Goal: Communication & Community: Answer question/provide support

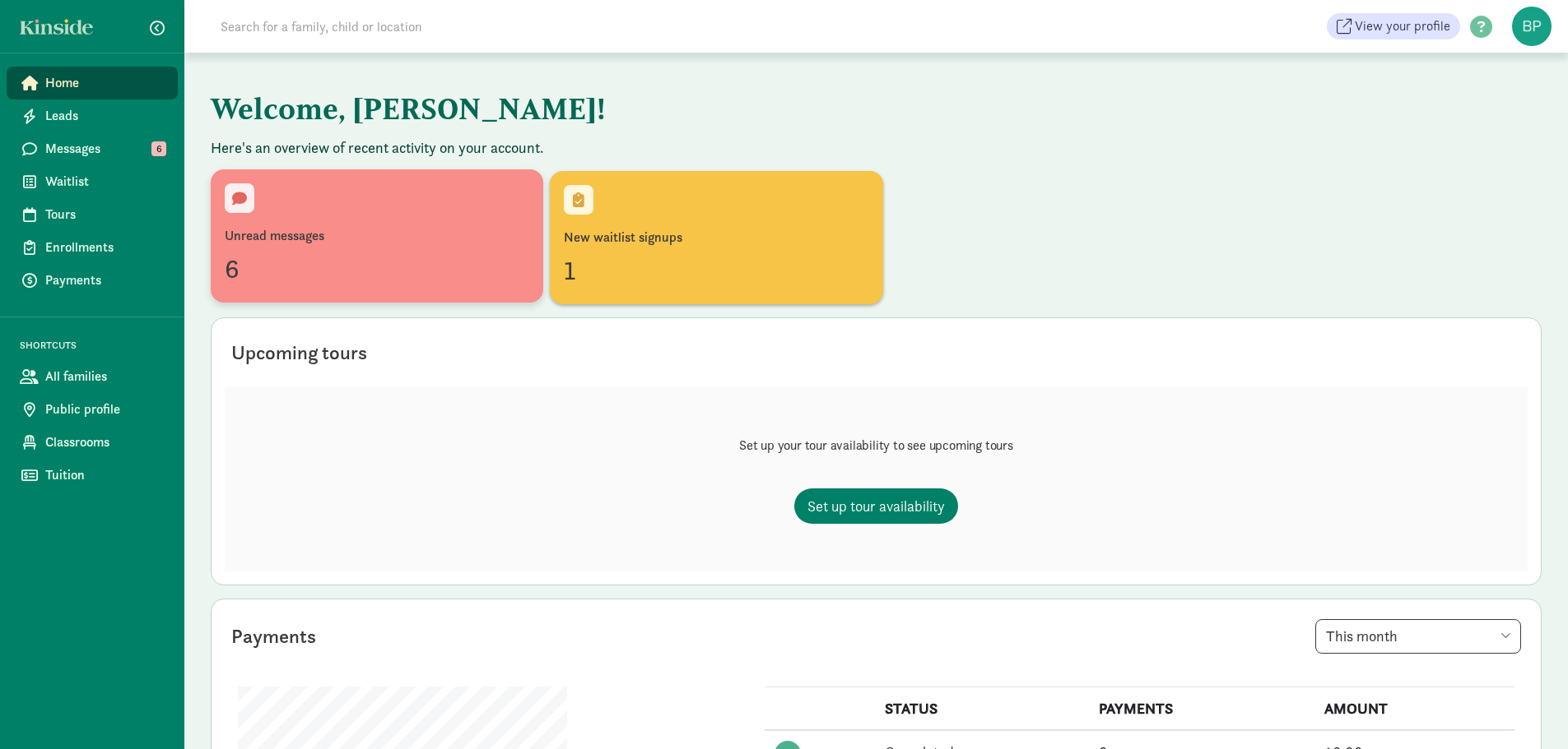
click at [385, 226] on div "Unread messages" at bounding box center [377, 236] width 304 height 20
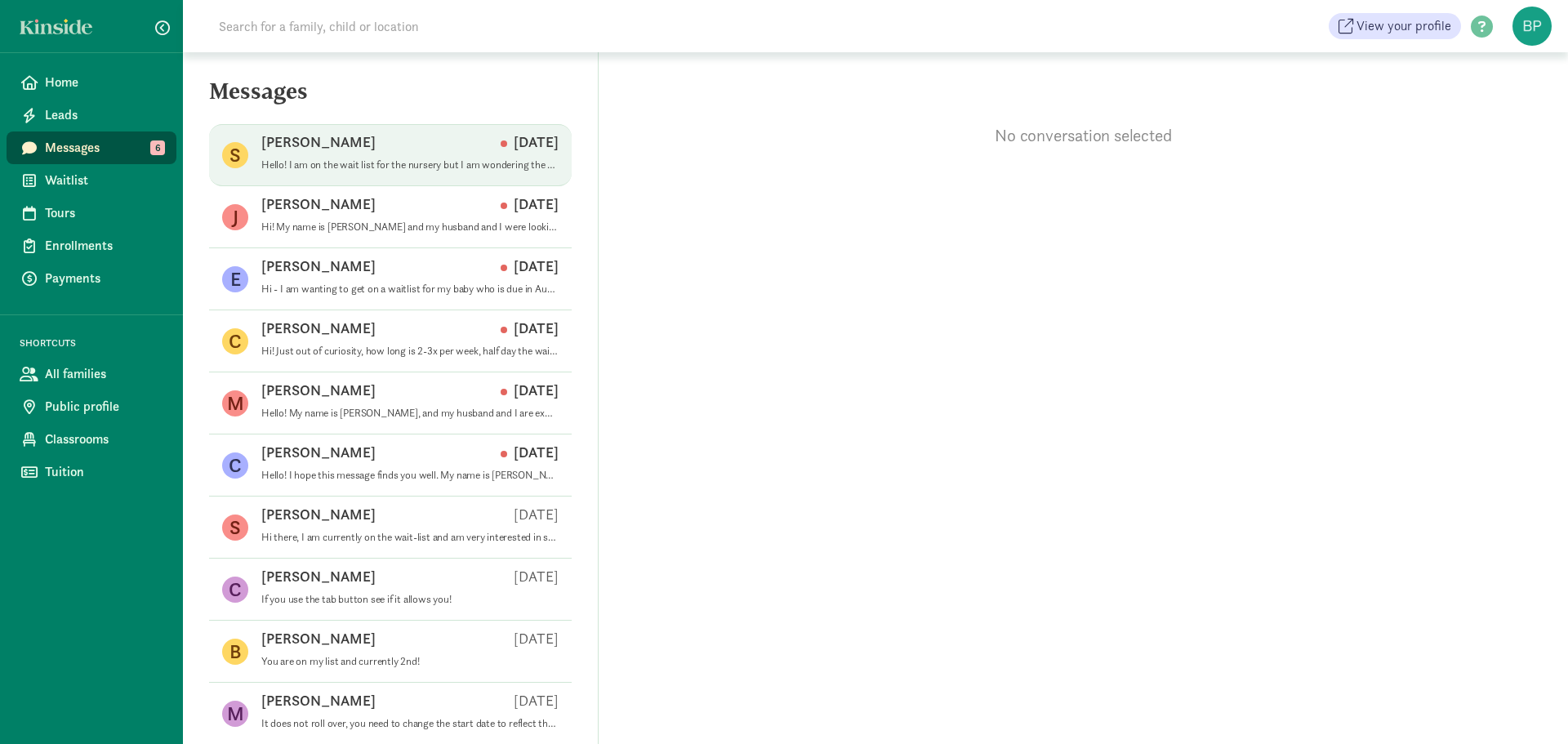
click at [469, 159] on p "Hello! I am on the wait list for the nursery but I am wondering the timeline of…" at bounding box center [410, 165] width 298 height 13
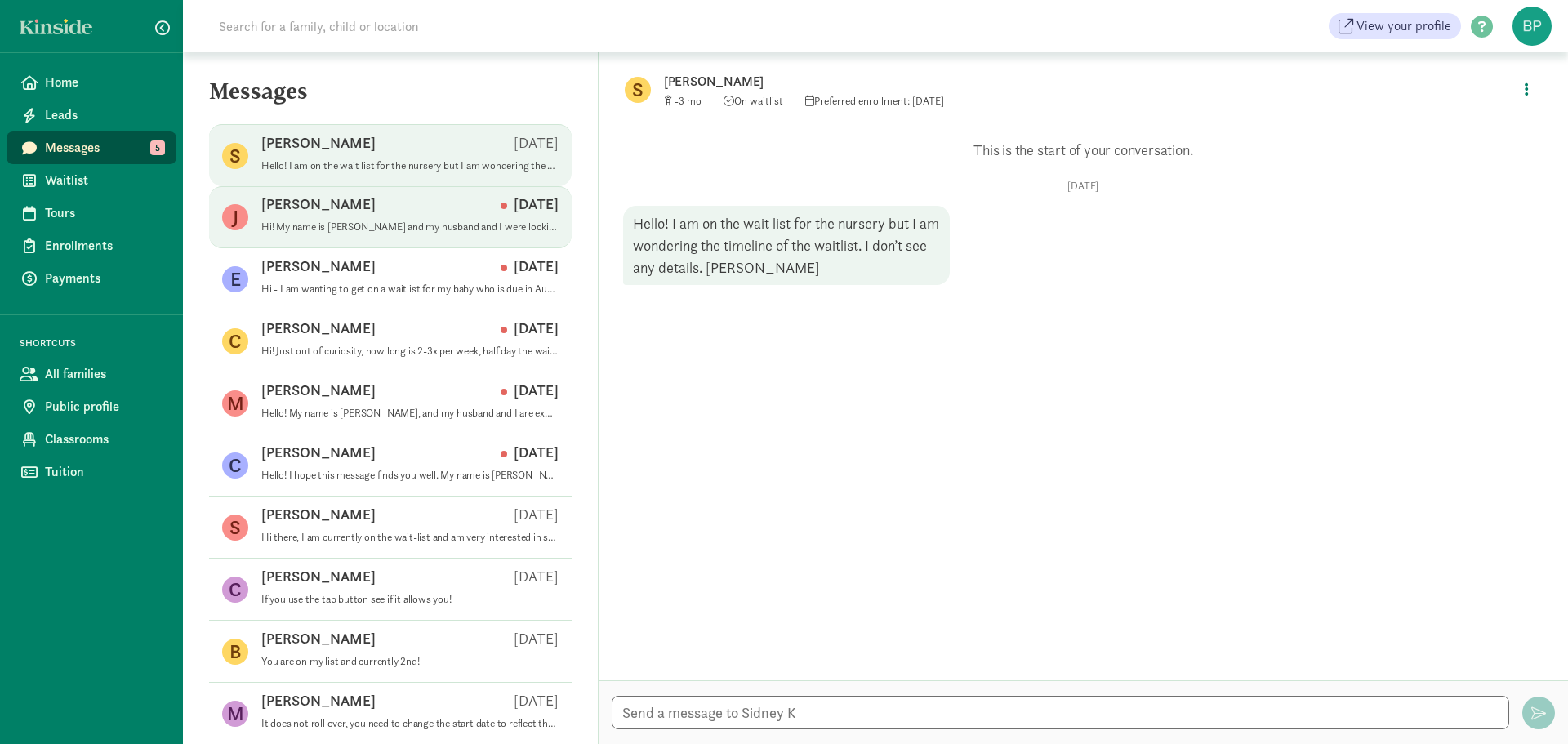
click at [374, 207] on div "Jordan W Aug 21" at bounding box center [410, 207] width 298 height 26
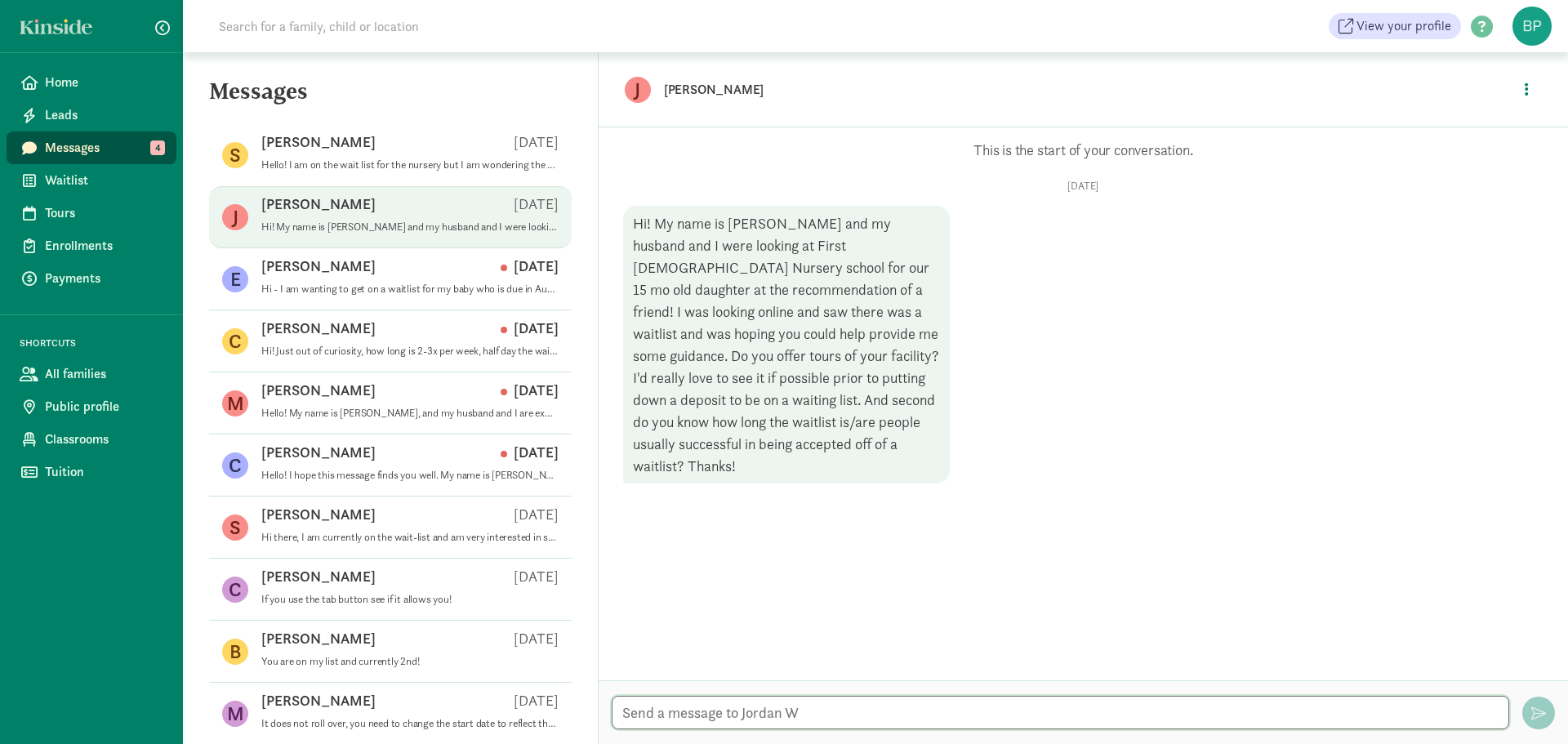
click at [782, 715] on textarea at bounding box center [1060, 713] width 897 height 34
type textarea "Hey, We do offer tours. EMail me and we can set one up and discuss the options,…"
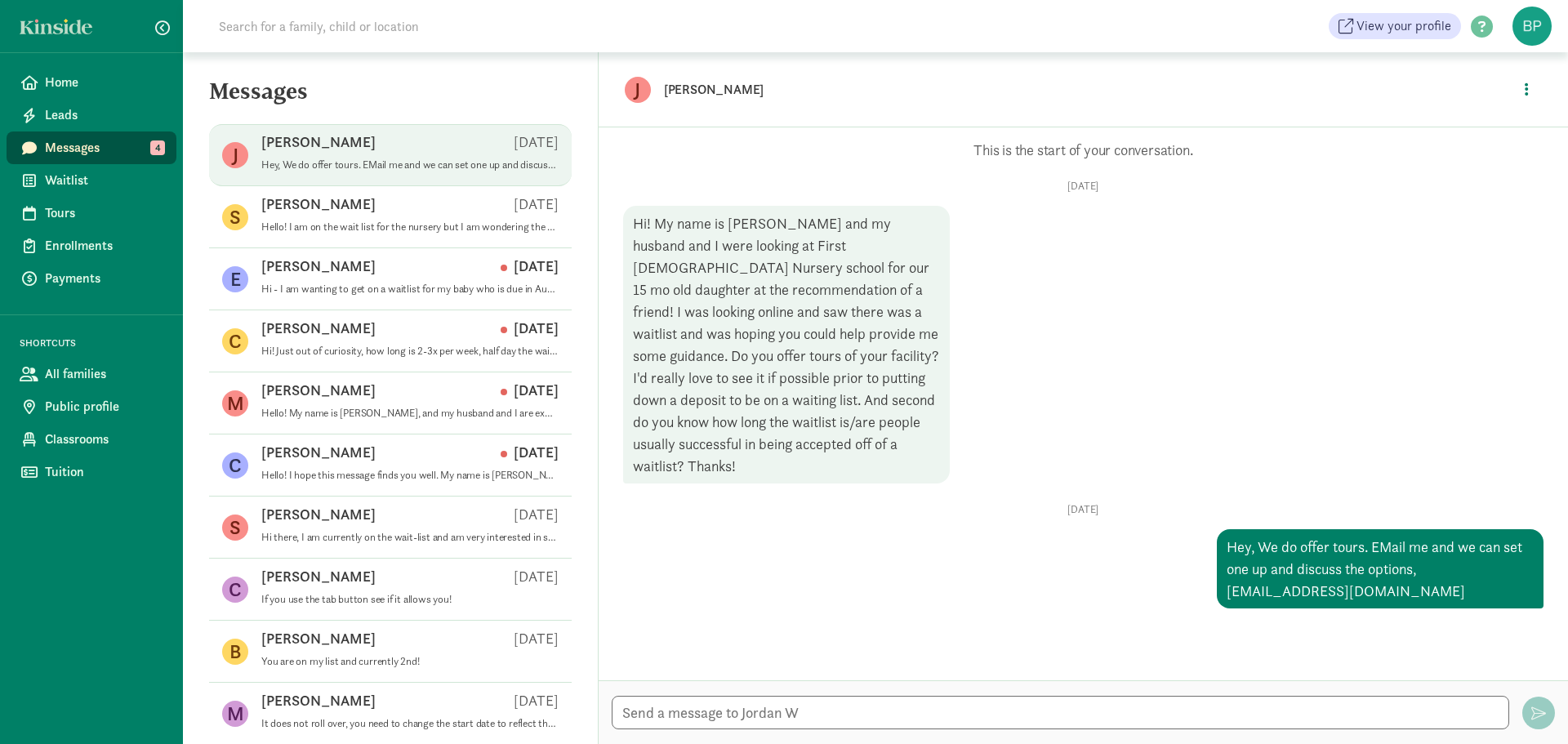
click at [382, 142] on div "Jordan W Sep 04" at bounding box center [410, 145] width 298 height 26
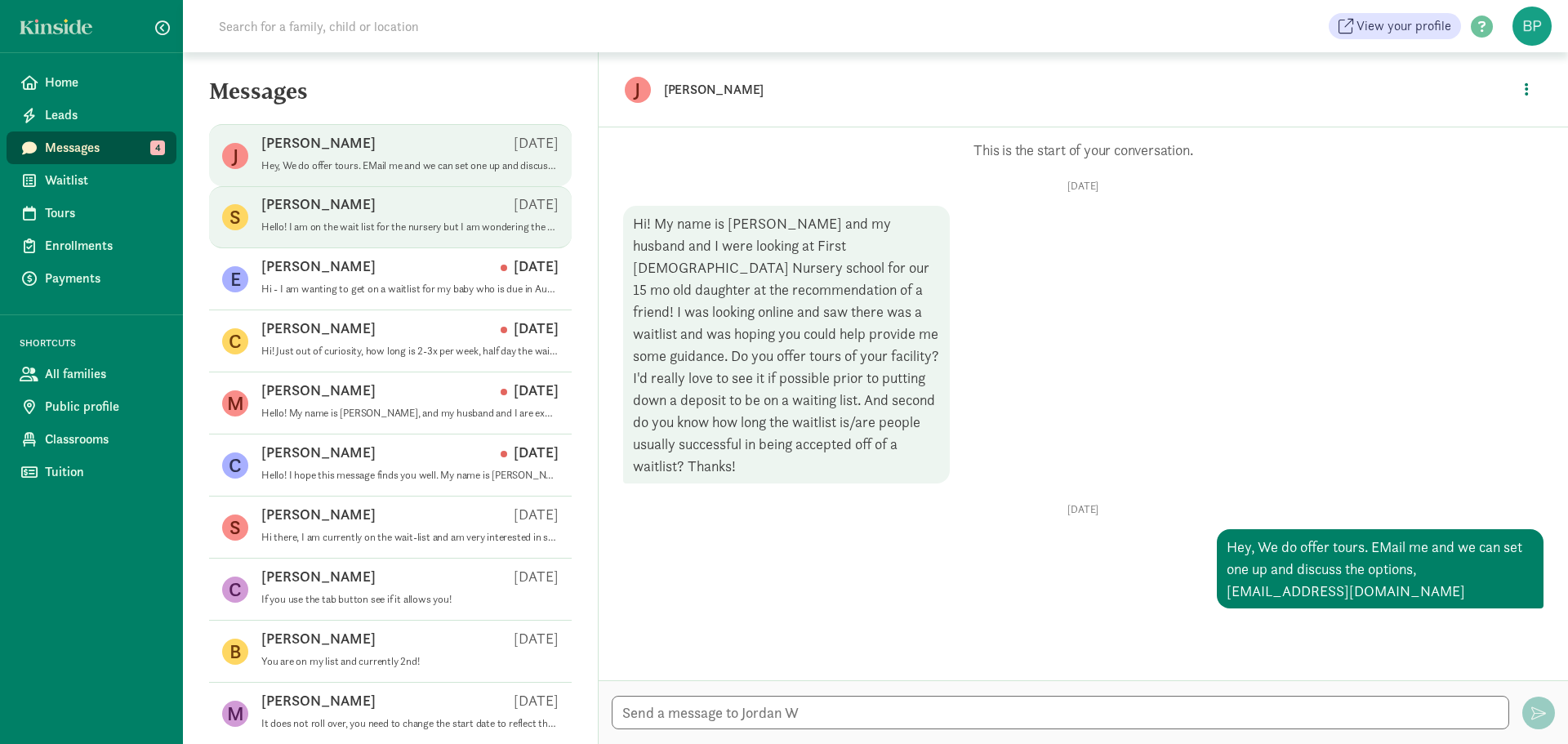
click at [384, 217] on div "Sidney K Sep 03" at bounding box center [410, 207] width 298 height 26
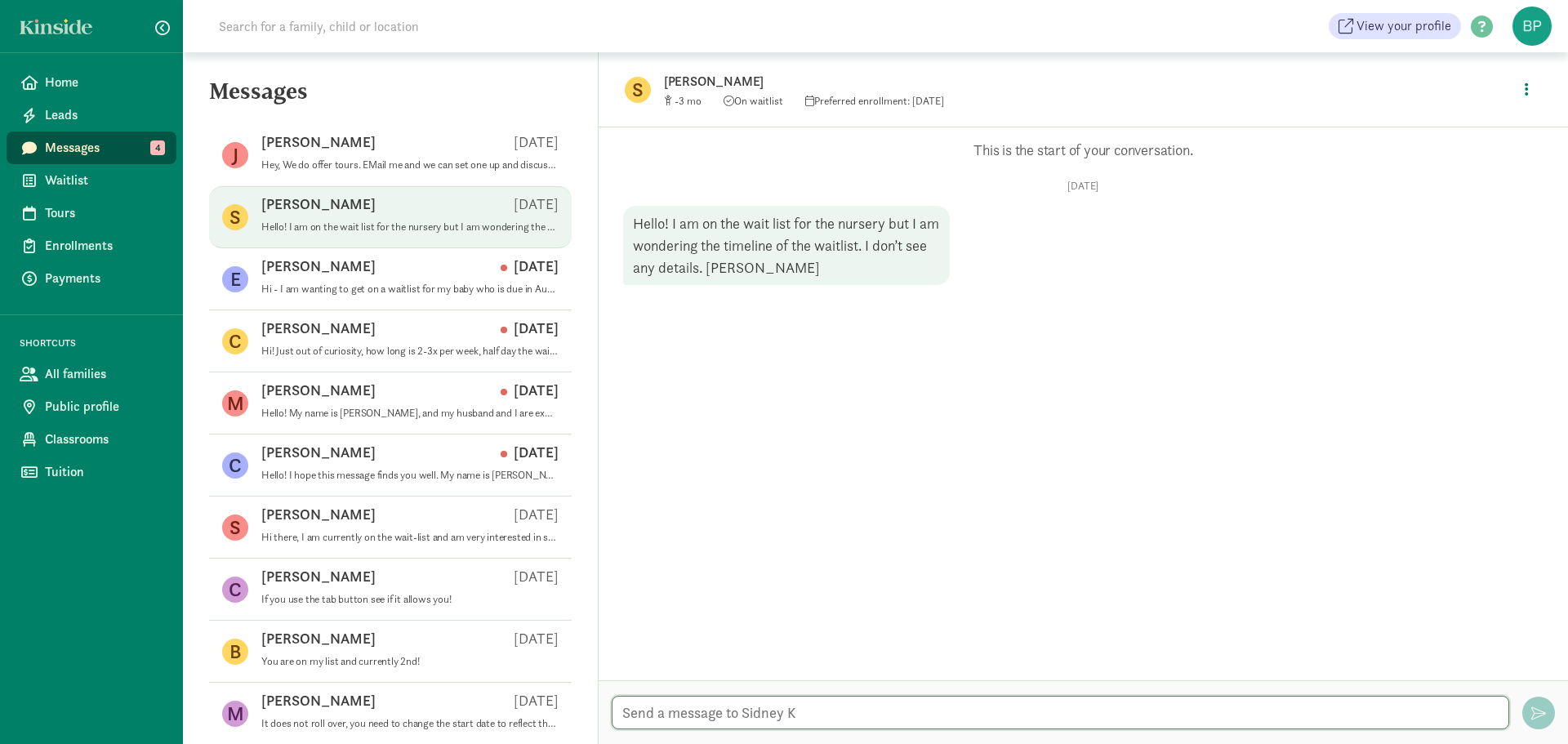
click at [824, 714] on textarea at bounding box center [1060, 713] width 897 height 34
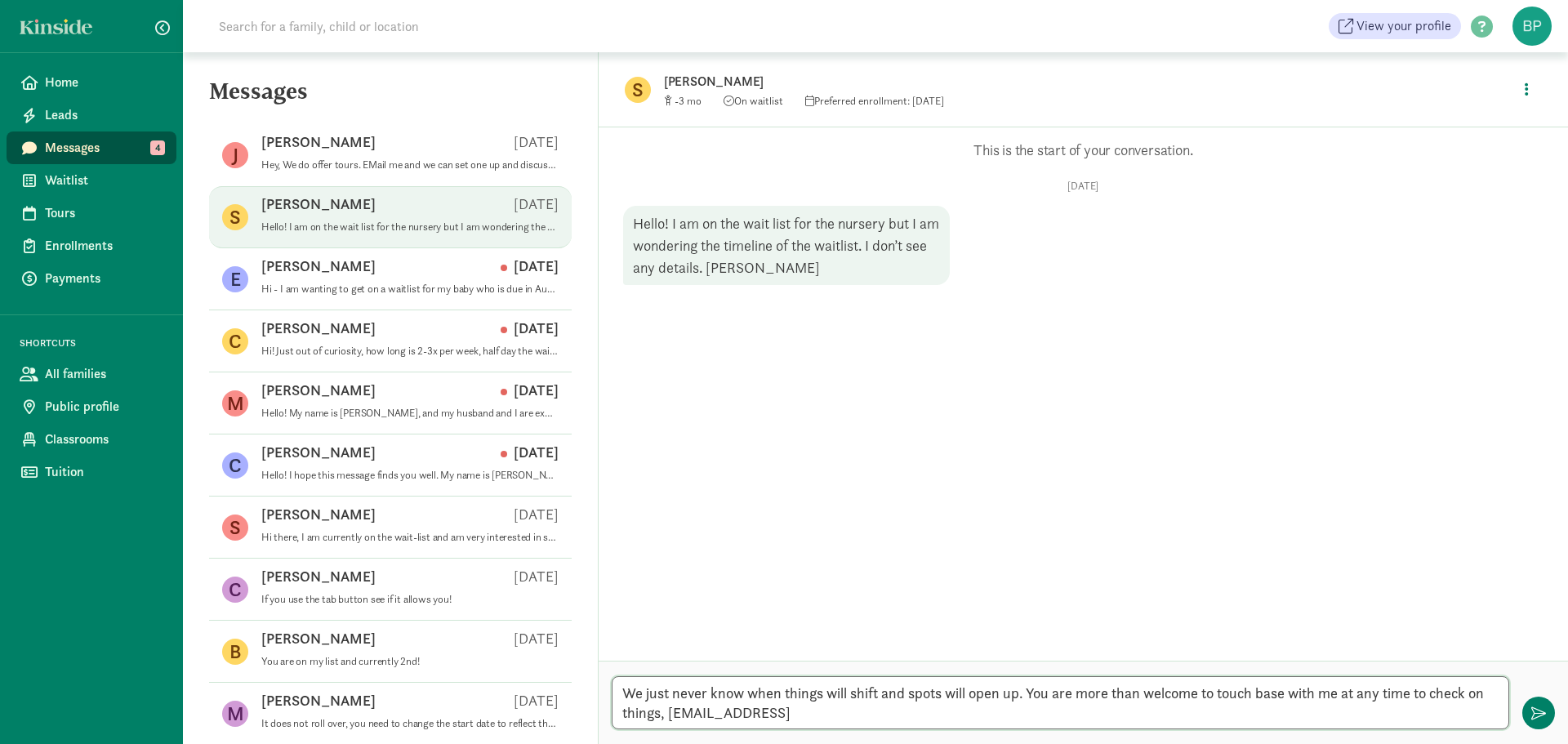
type textarea "We just never know when things will shift and spots will open up. You are more …"
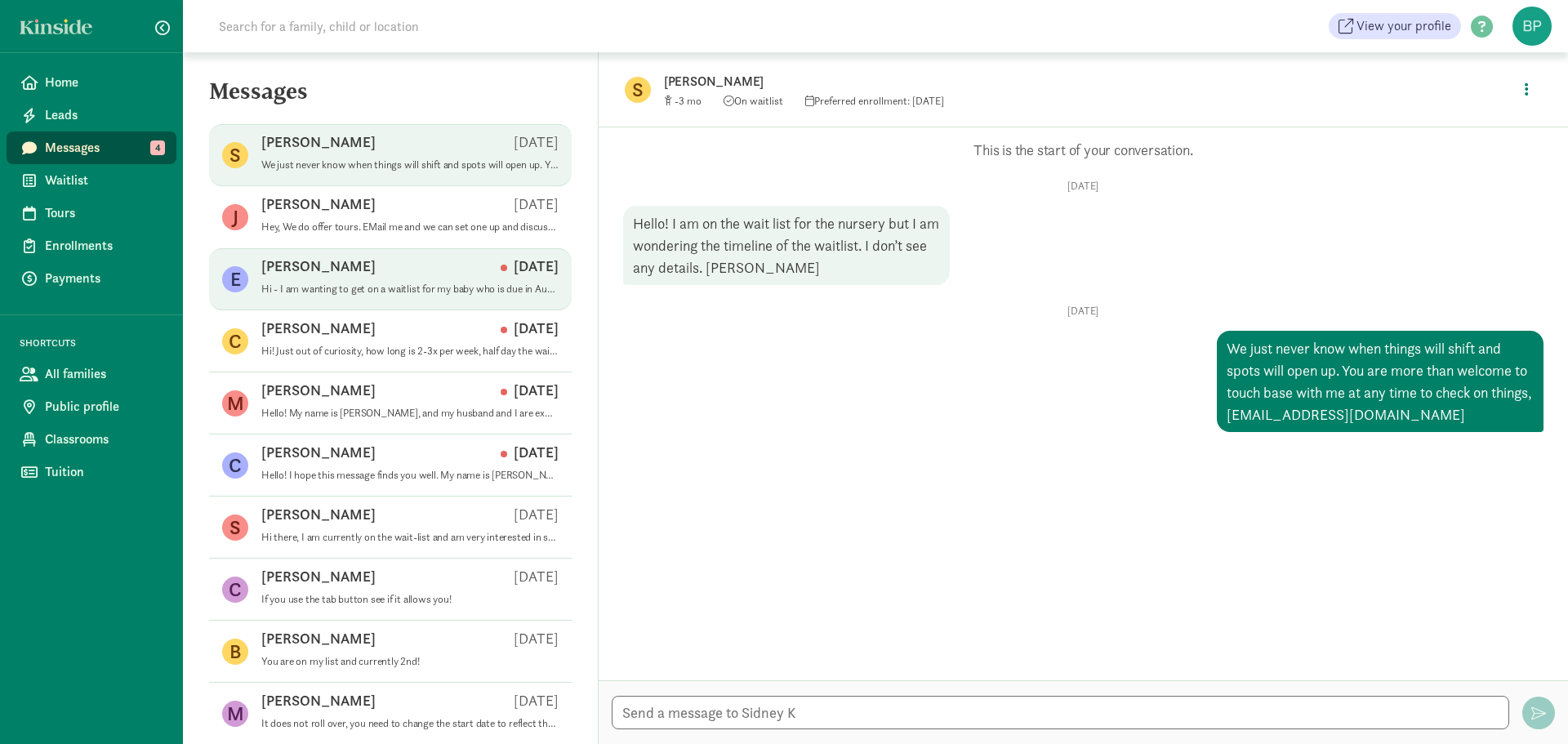
drag, startPoint x: 339, startPoint y: 264, endPoint x: 333, endPoint y: 257, distance: 9.2
click at [337, 263] on div "Emily F Aug 06" at bounding box center [410, 270] width 298 height 26
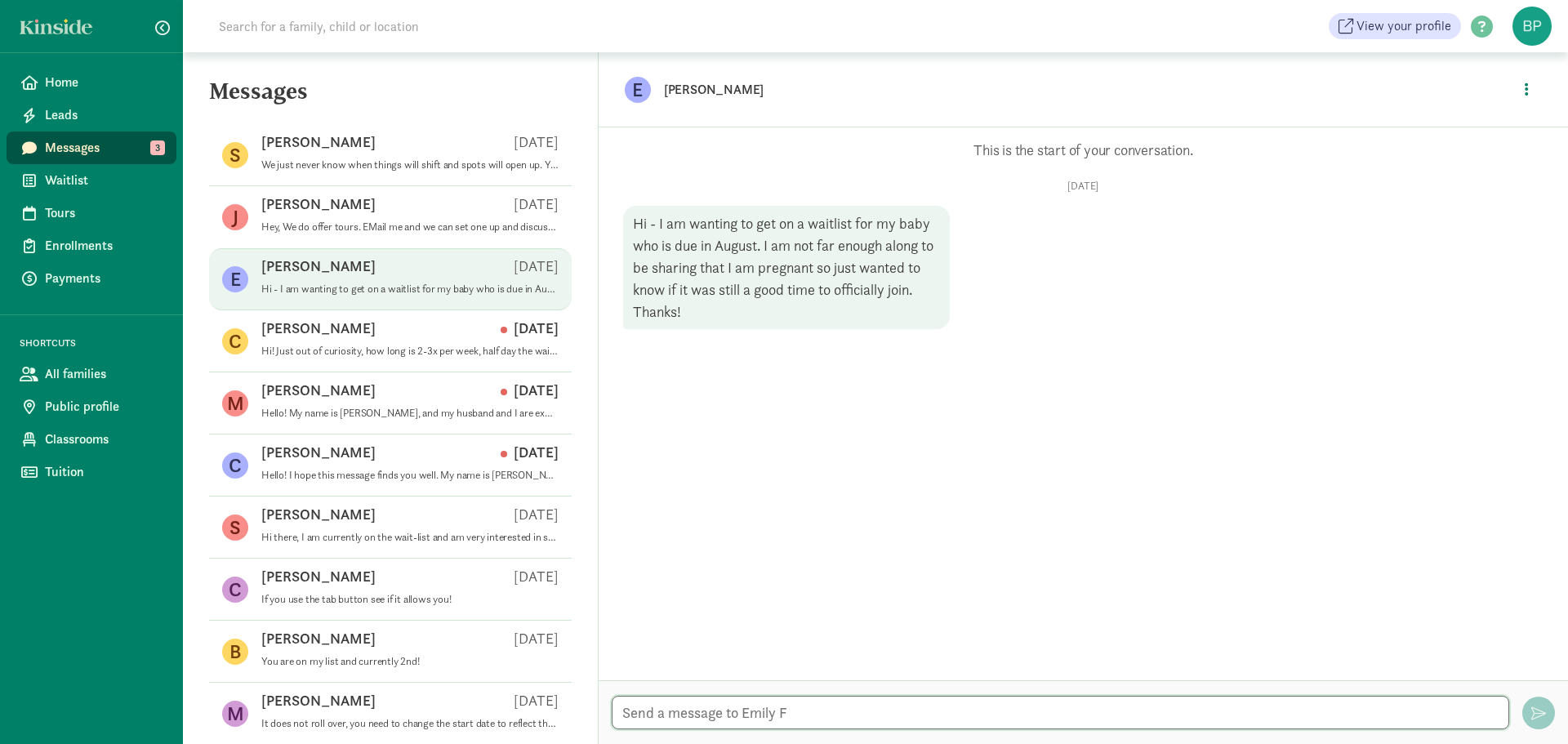
click at [806, 708] on textarea at bounding box center [1060, 713] width 897 height 34
type textarea "so when would you want your baby to start?"
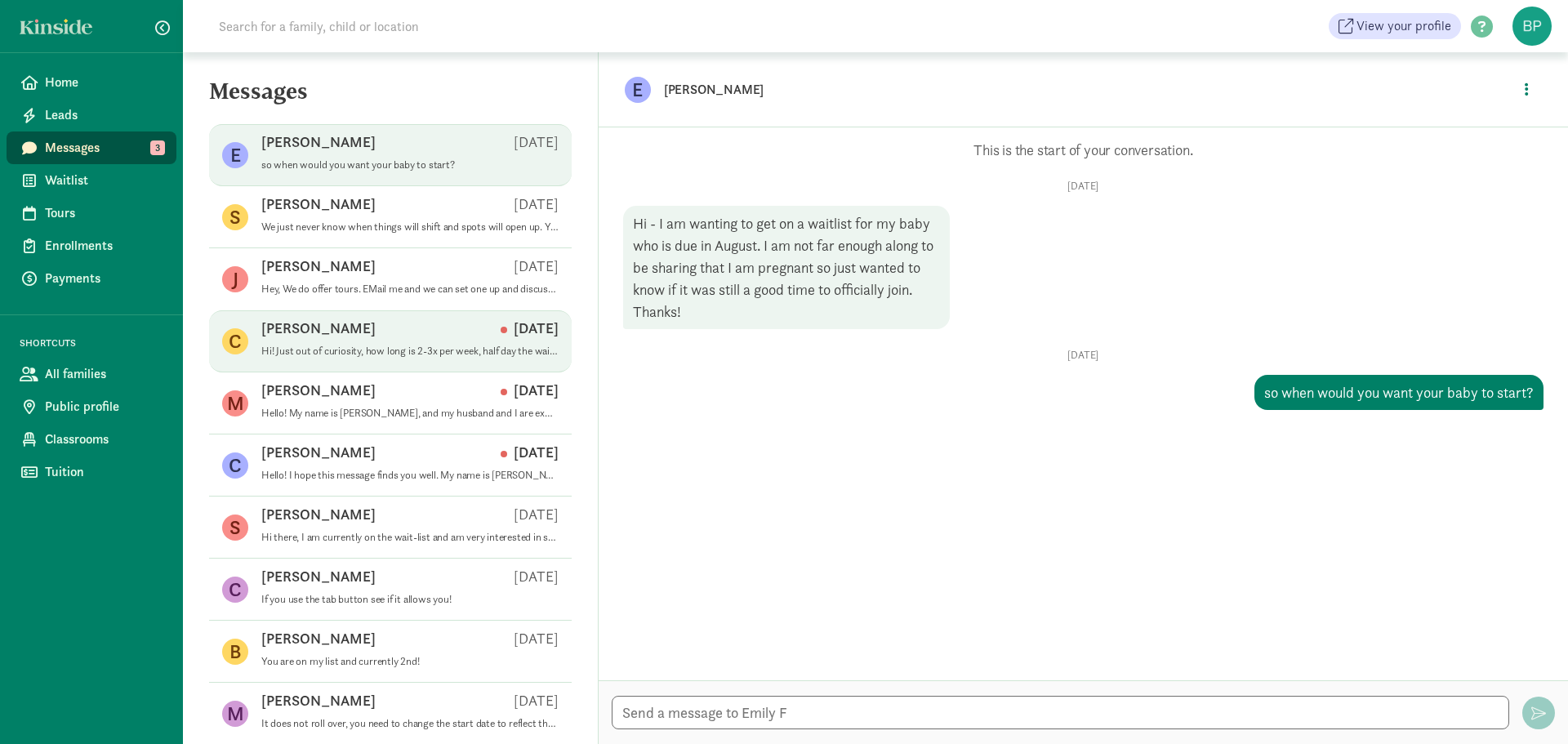
click at [363, 349] on p "Hi! Just out of curiosity, how long is 2-3x per week, half day the waitlist as …" at bounding box center [410, 351] width 298 height 13
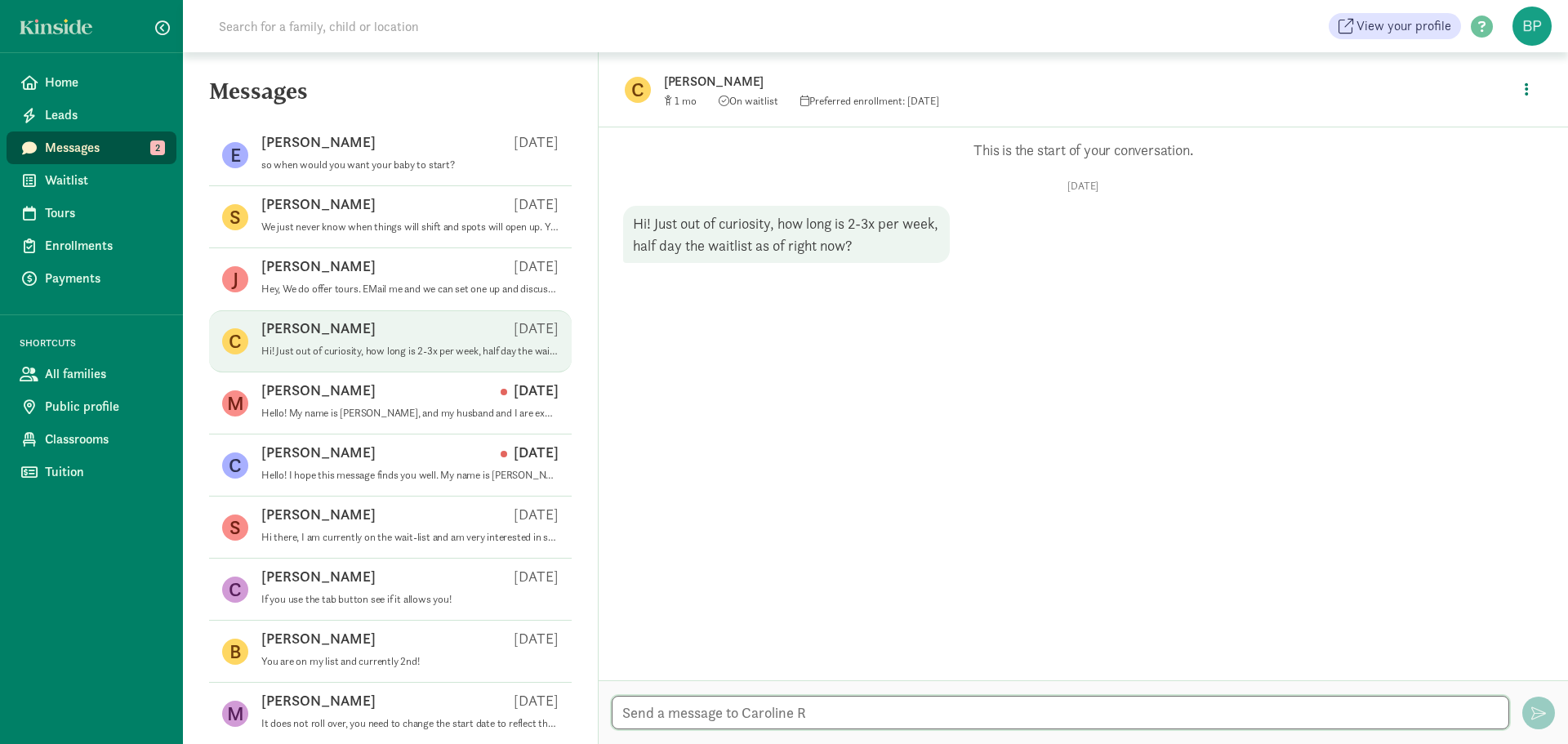
click at [772, 720] on textarea at bounding box center [1060, 713] width 897 height 34
type textarea "its fairly long for infants right now...if you stay flexible then you are more …"
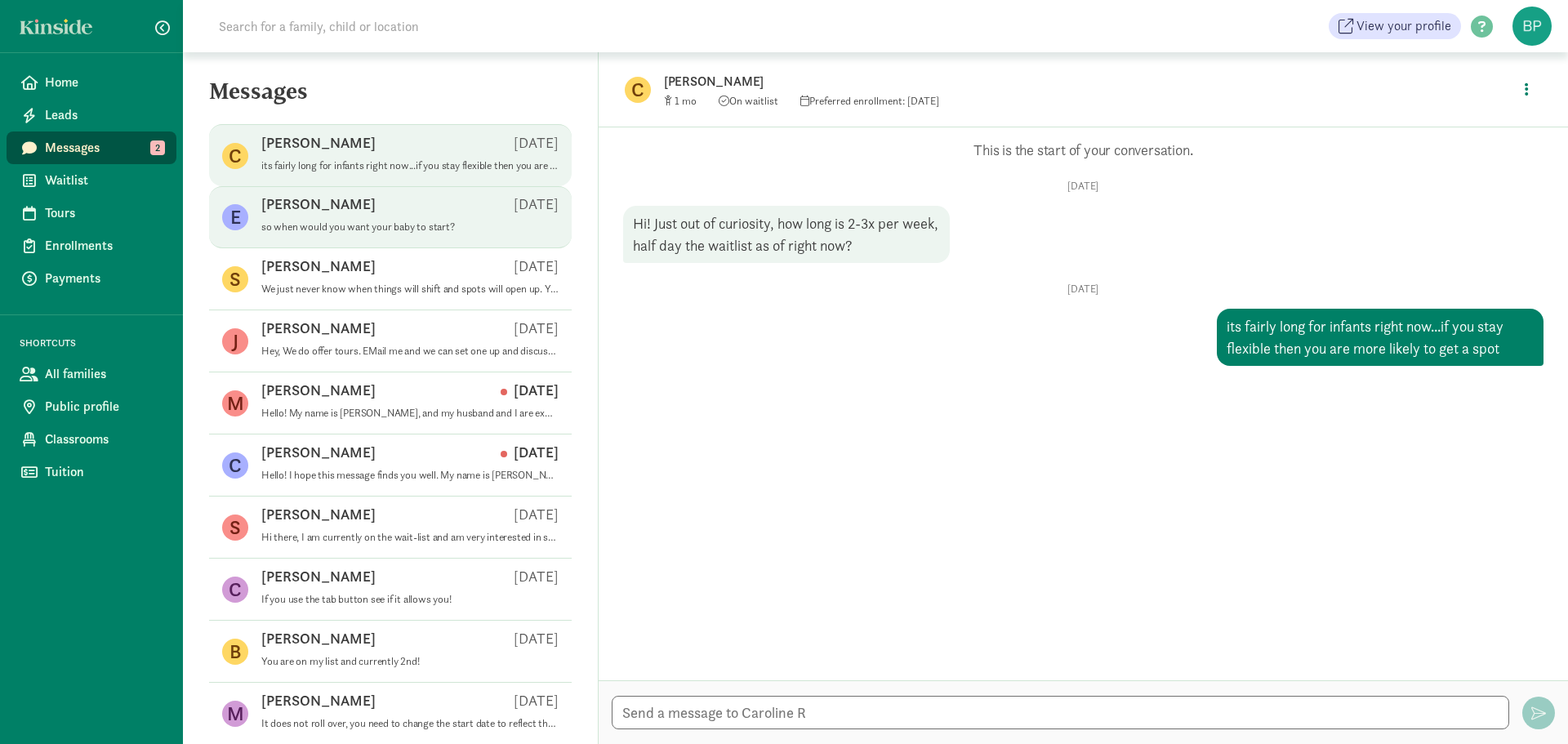
click at [346, 229] on p "so when would you want your baby to start?" at bounding box center [410, 227] width 298 height 13
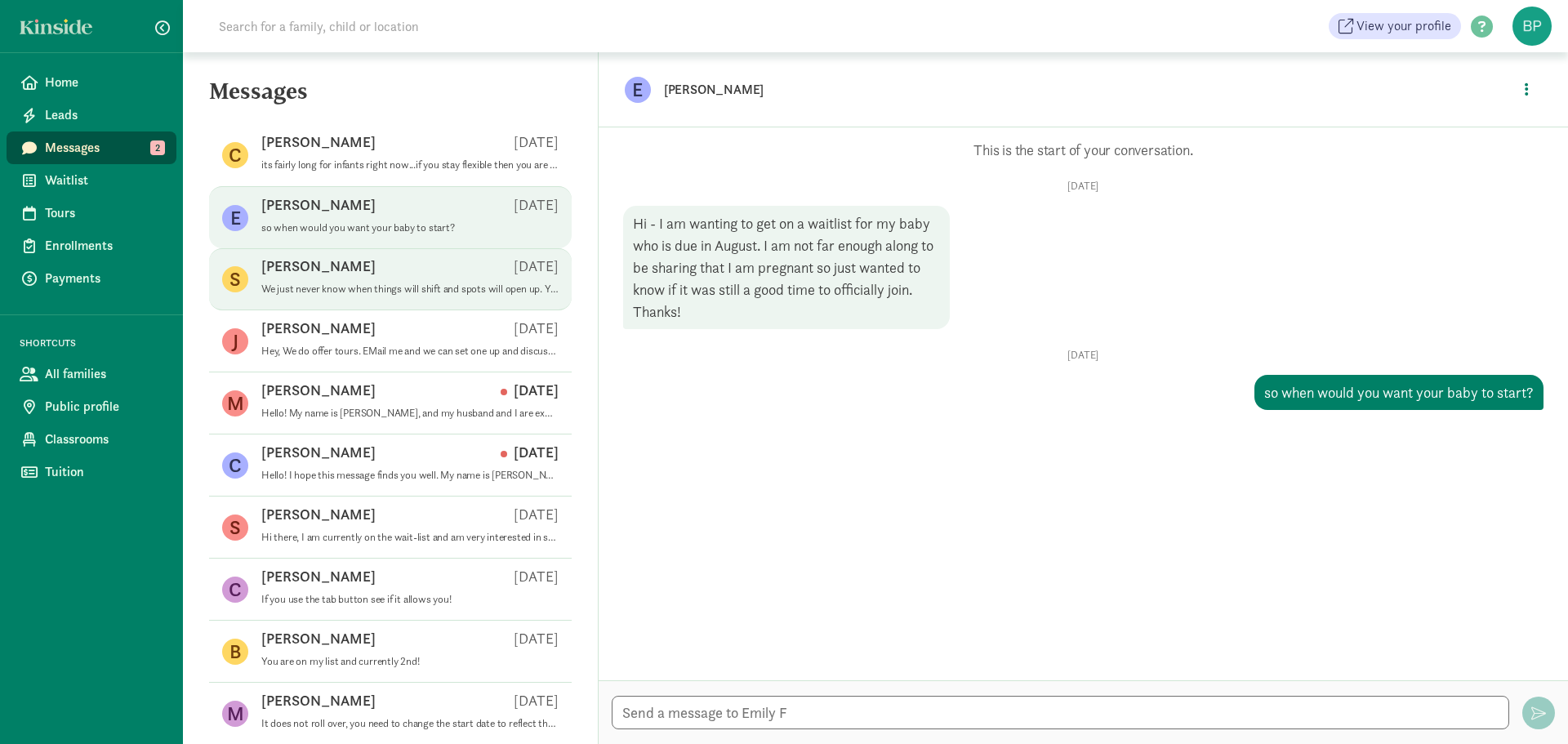
click at [349, 291] on p "We just never know when things will shift and spots will open up. You are more …" at bounding box center [410, 289] width 298 height 13
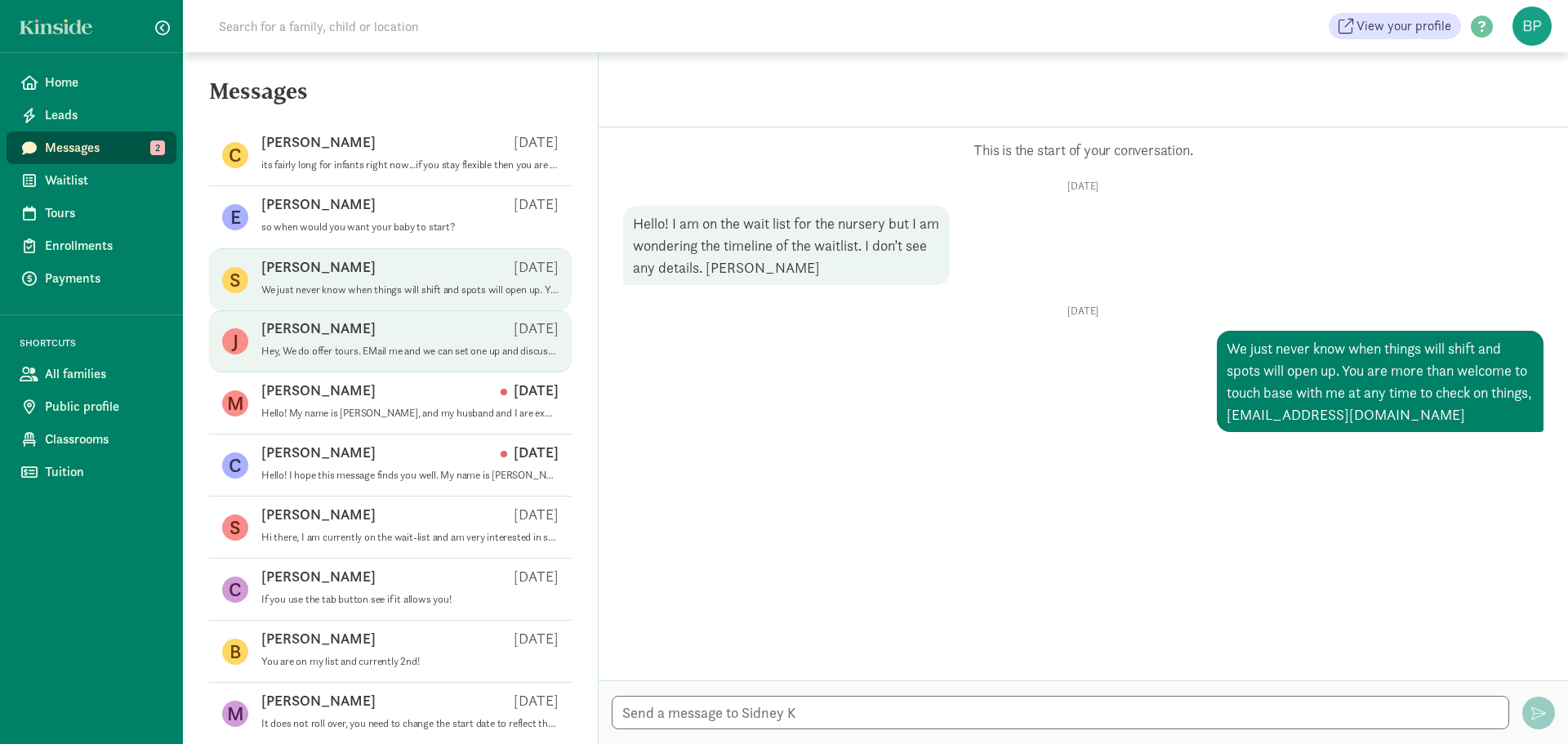
click at [404, 323] on div "Jordan W Sep 04" at bounding box center [410, 332] width 298 height 26
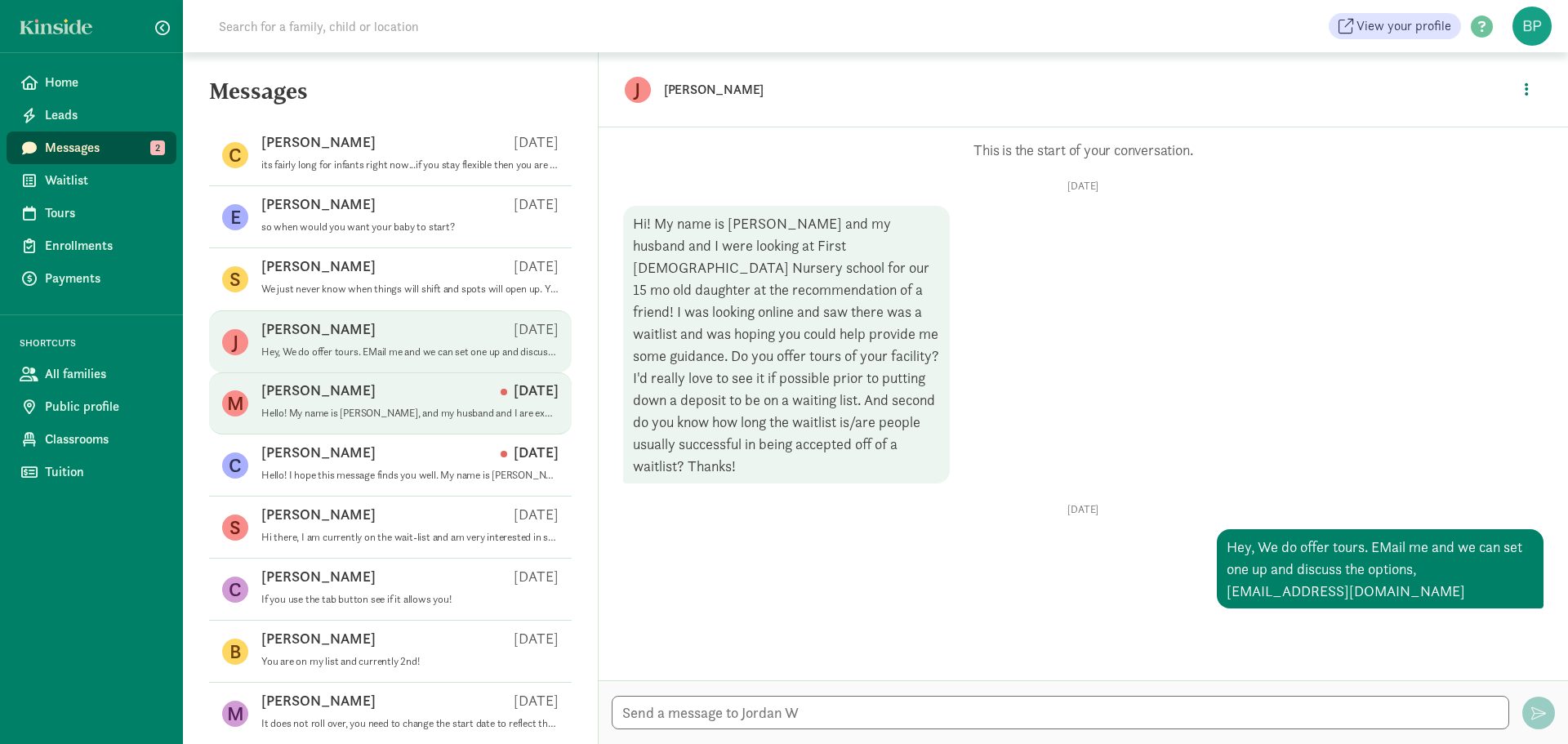
click at [408, 383] on div "Meg C Jul 15" at bounding box center [410, 394] width 298 height 26
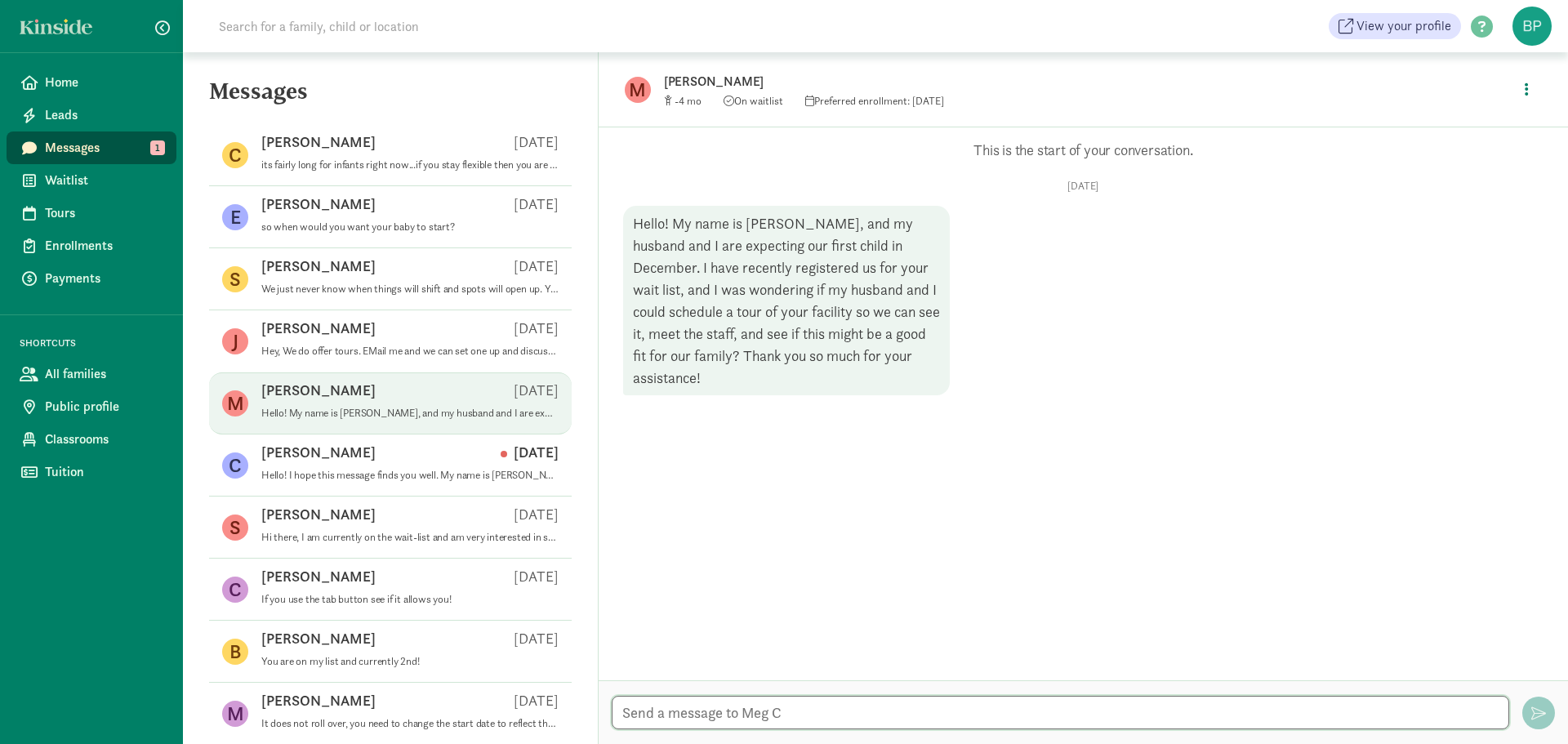
click at [784, 712] on textarea at bounding box center [1060, 713] width 897 height 34
type textarea "Hey, Congrats! email me and we can set up a tour bplyler@firstpresgreenville.org"
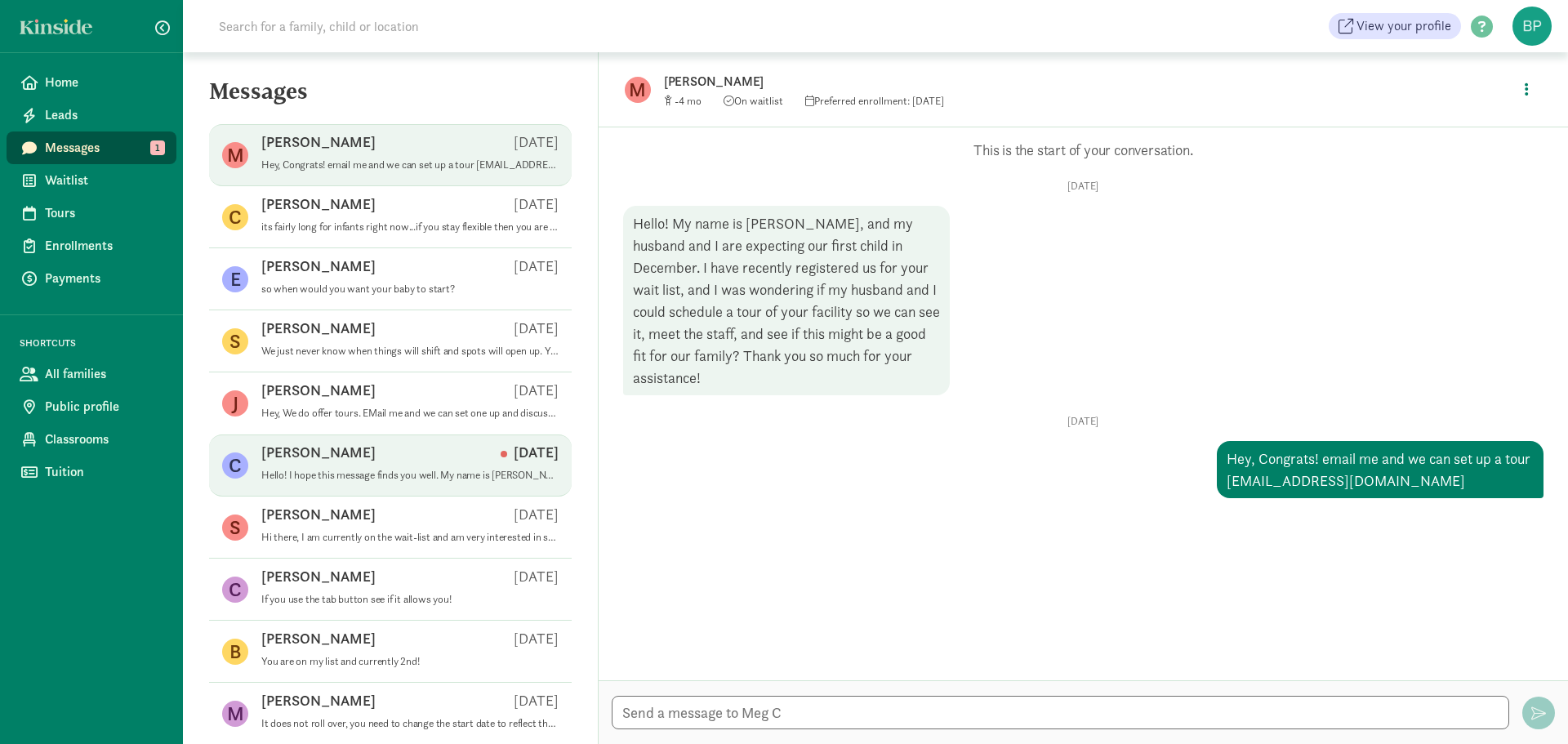
click at [423, 469] on p "Hello! I hope this message finds you well. My name is Cristina Cacciatore. My h…" at bounding box center [410, 475] width 298 height 13
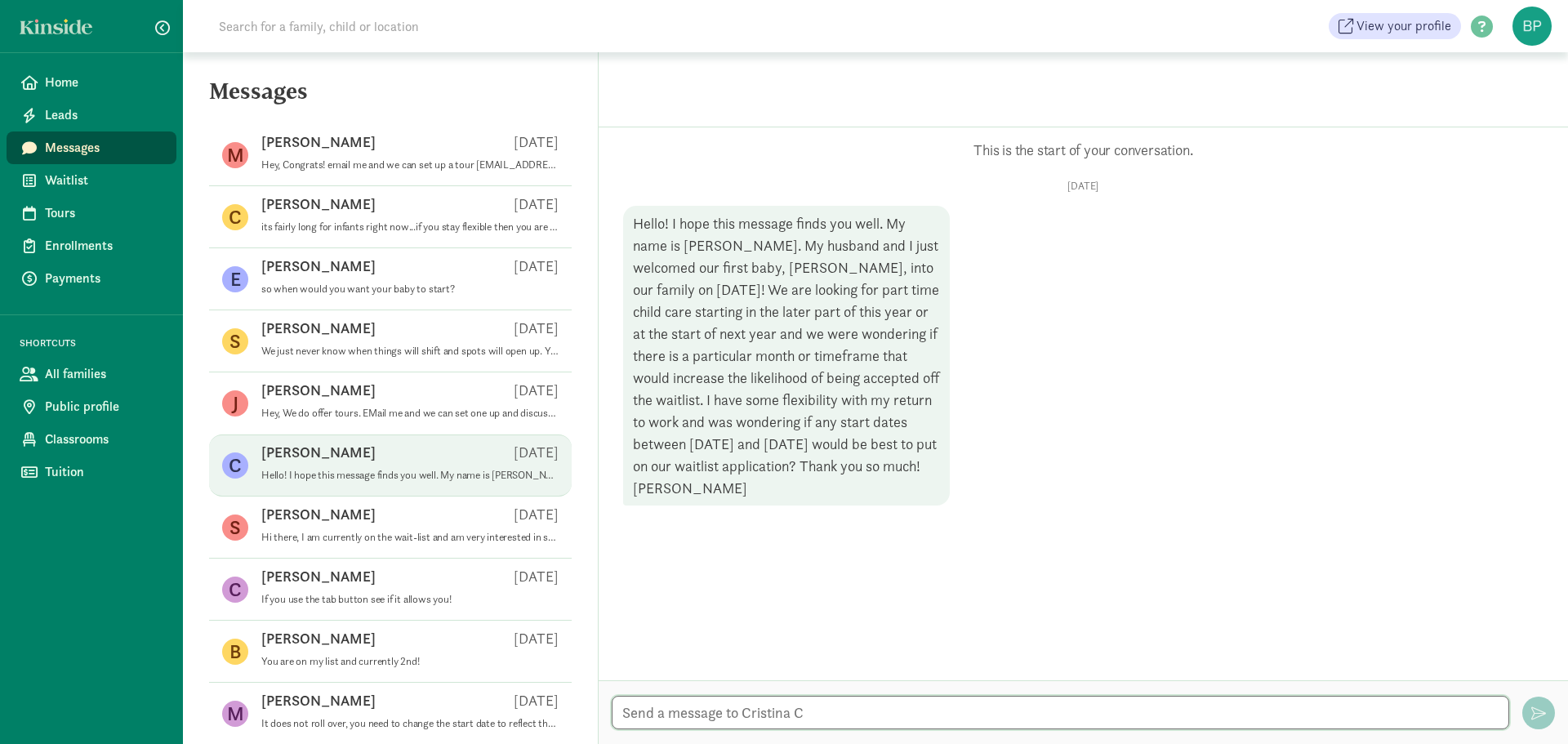
click at [804, 714] on textarea at bounding box center [1060, 713] width 897 height 34
type textarea "Congrats! Go ahead nad put October start on there. How many days are you needin…"
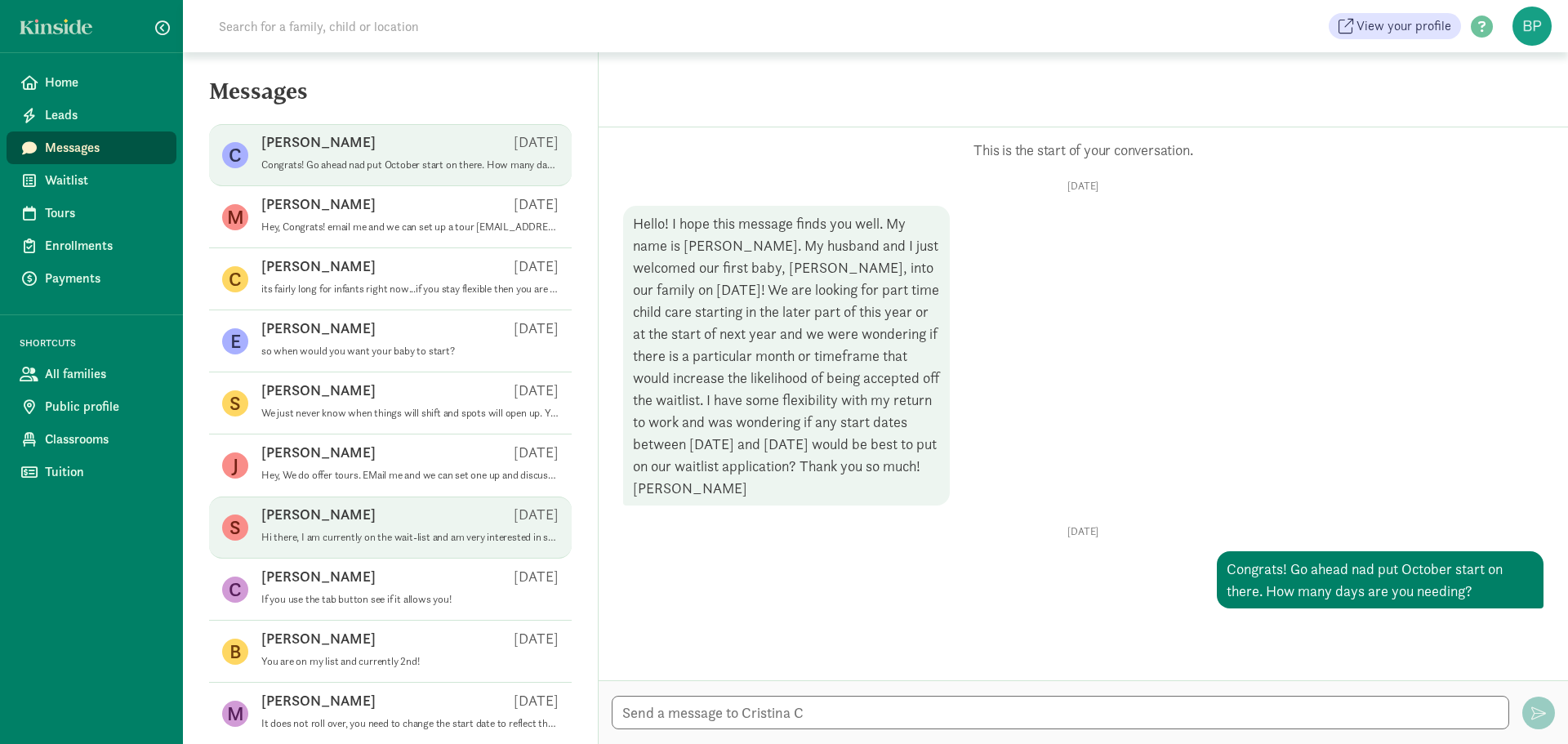
click at [423, 520] on div "Stephanie C May 08" at bounding box center [410, 518] width 298 height 26
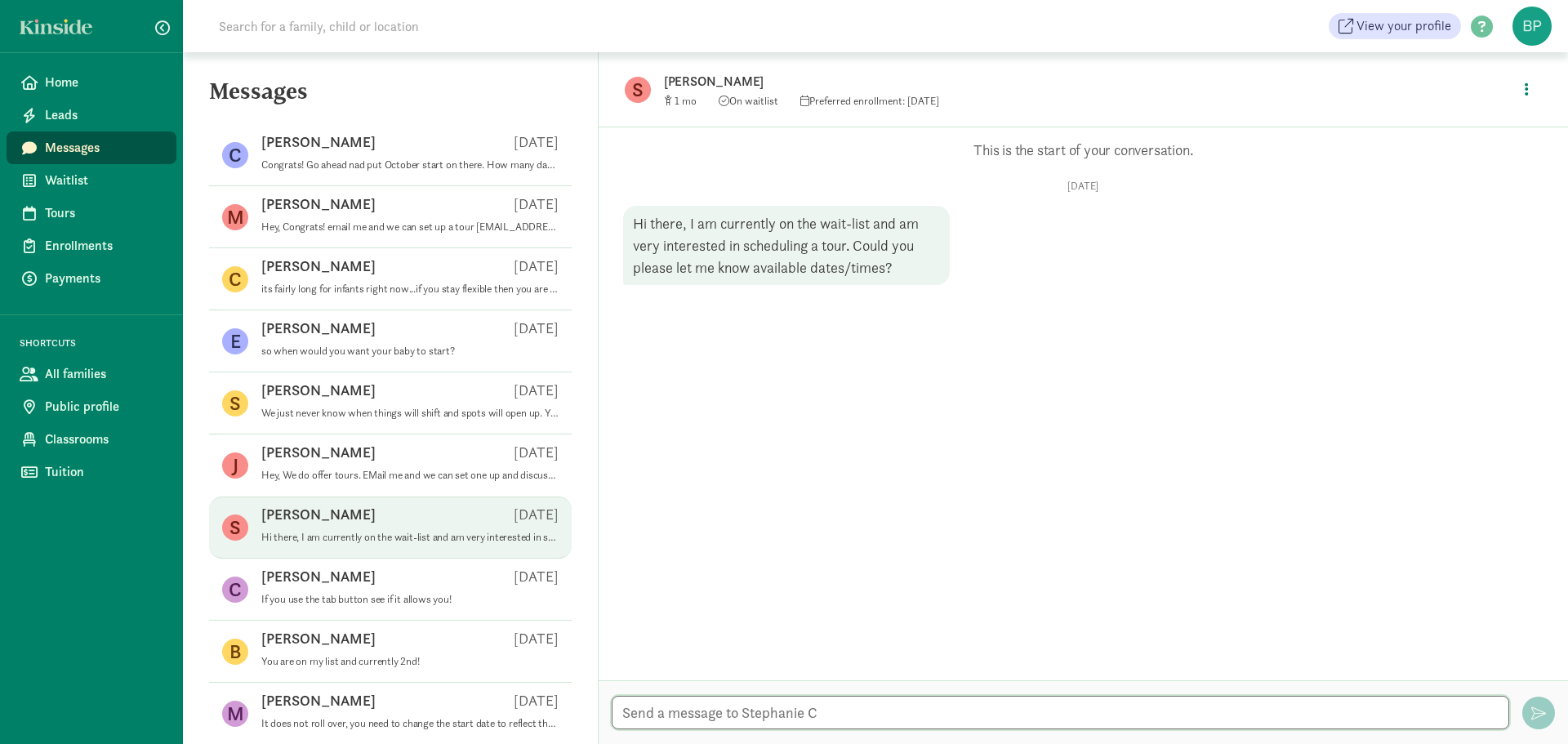
click at [849, 696] on textarea at bounding box center [1060, 713] width 897 height 34
type textarea "Hey, you can email me to set up a tour, bplyler@firstpresgreenville.org"
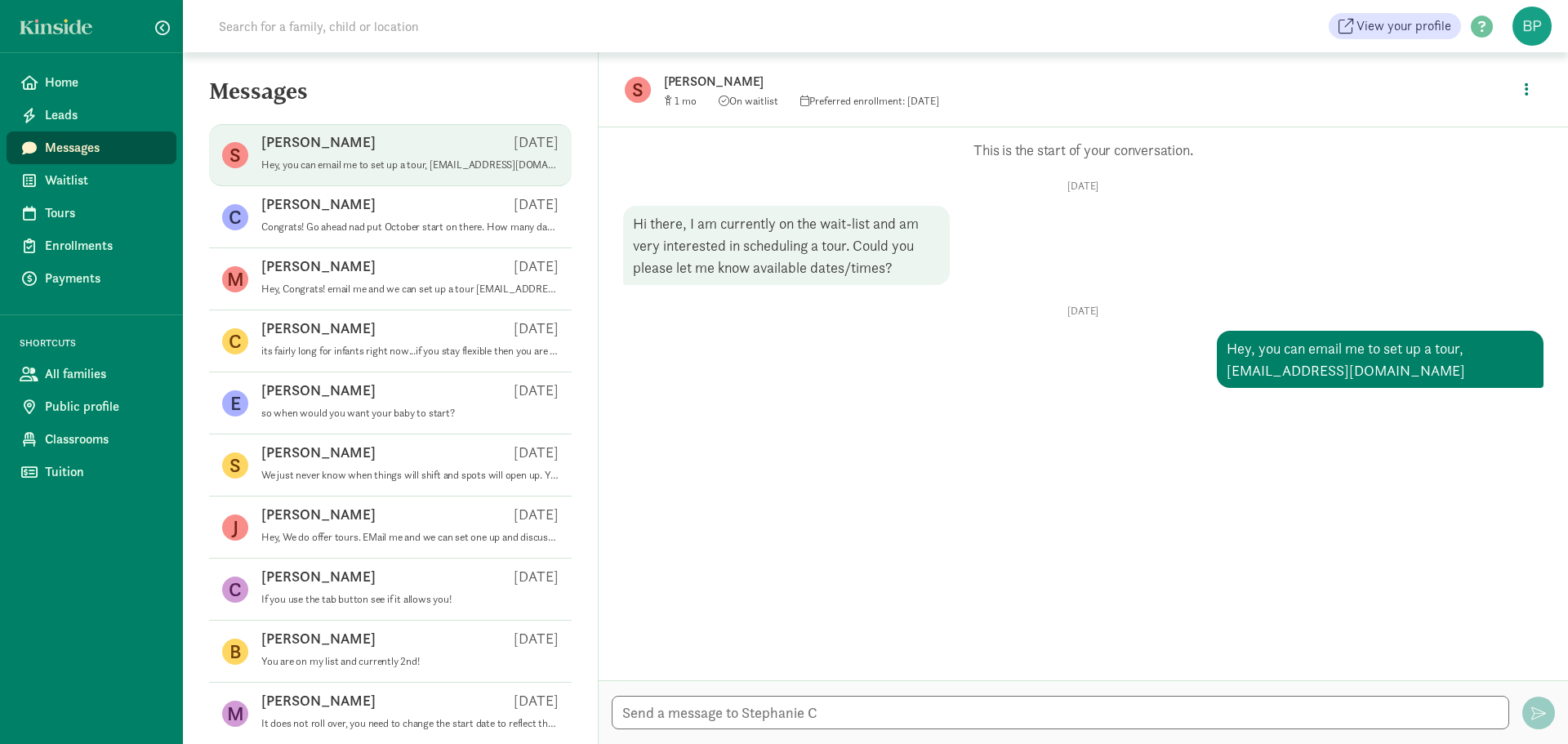
click at [797, 547] on div "Opps, something went wrong :( Retry This is the start of your conversation. Thu…" at bounding box center [1083, 404] width 969 height 553
click at [102, 139] on link "Messages" at bounding box center [92, 148] width 170 height 33
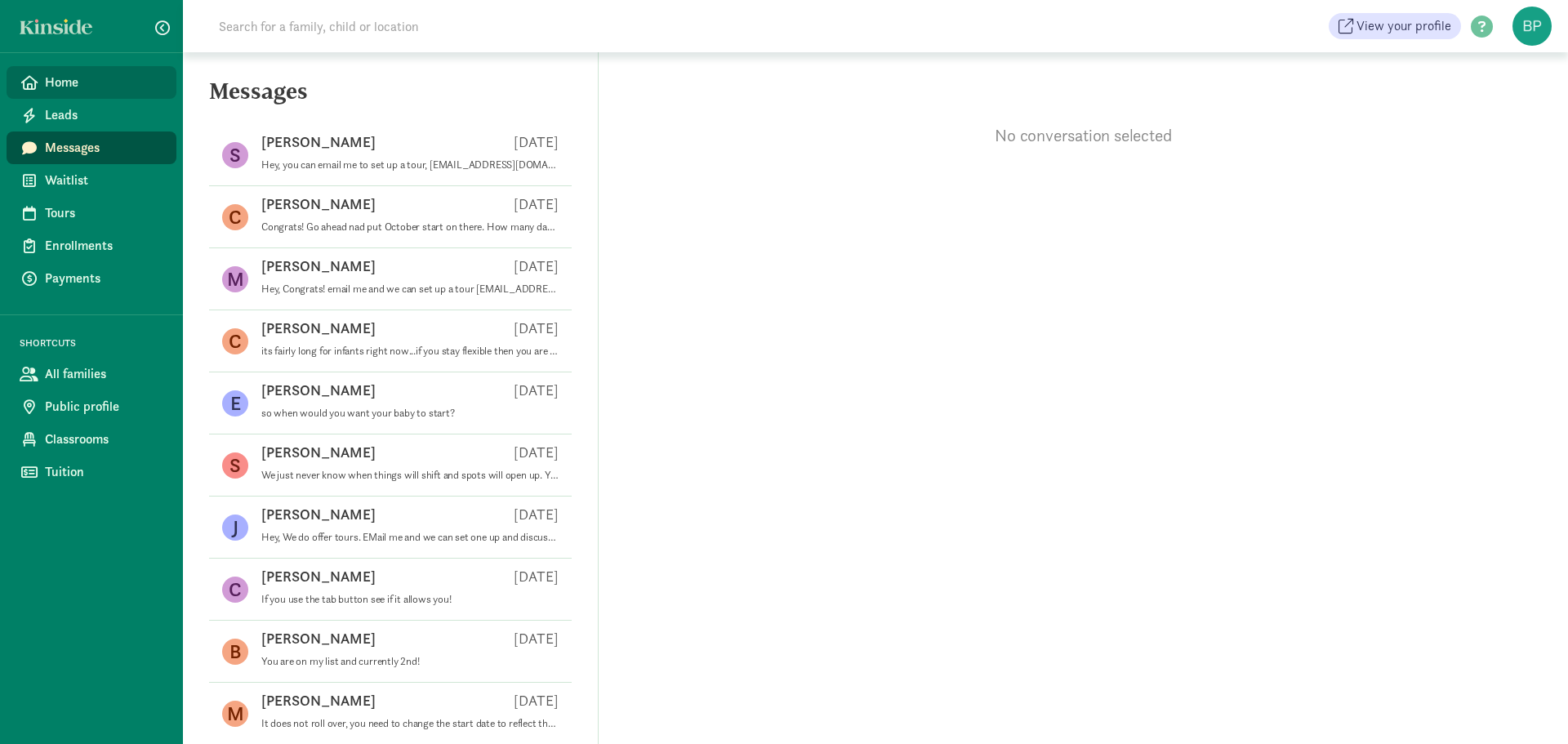
click at [107, 79] on span "Home" at bounding box center [104, 82] width 118 height 20
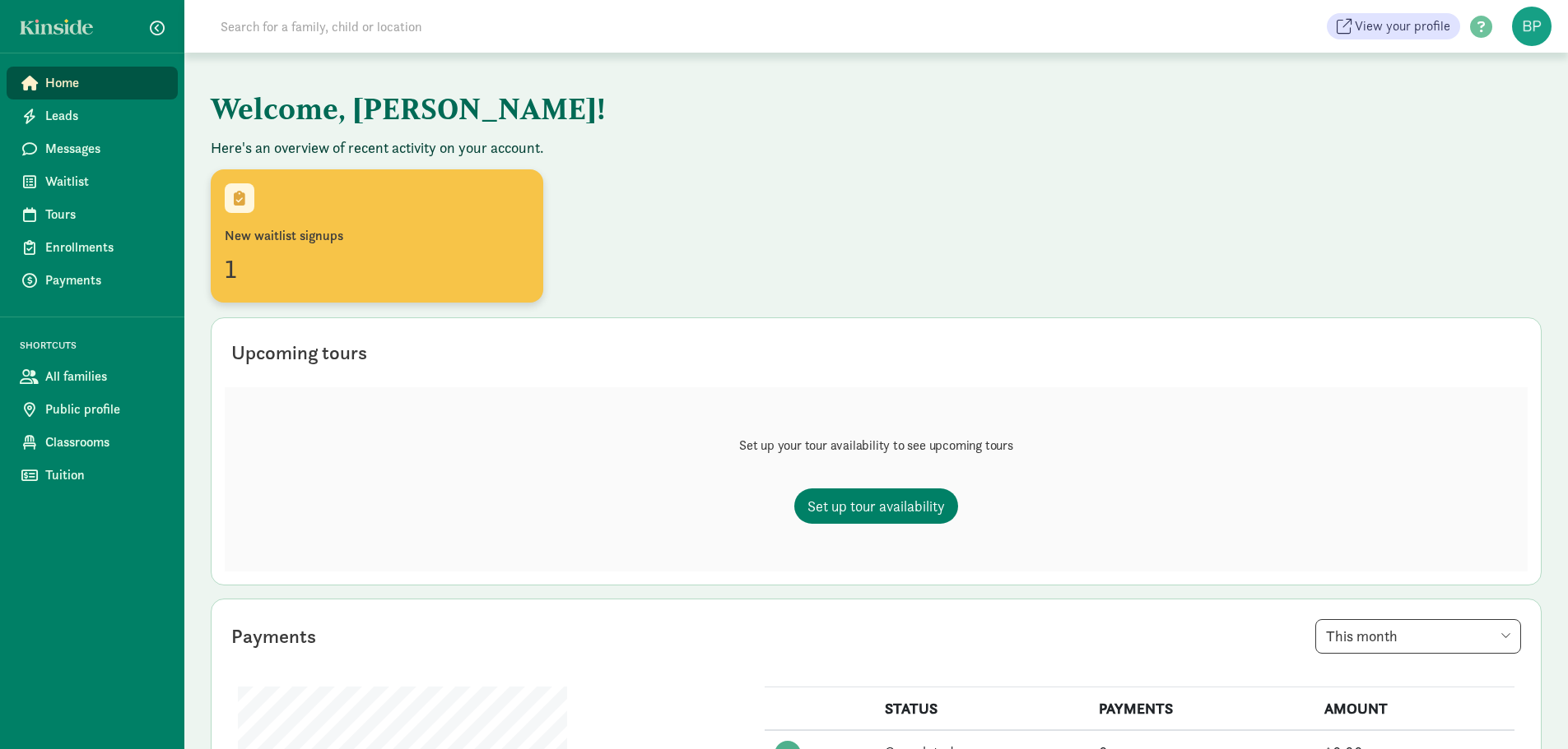
click at [388, 250] on div "1" at bounding box center [377, 268] width 304 height 39
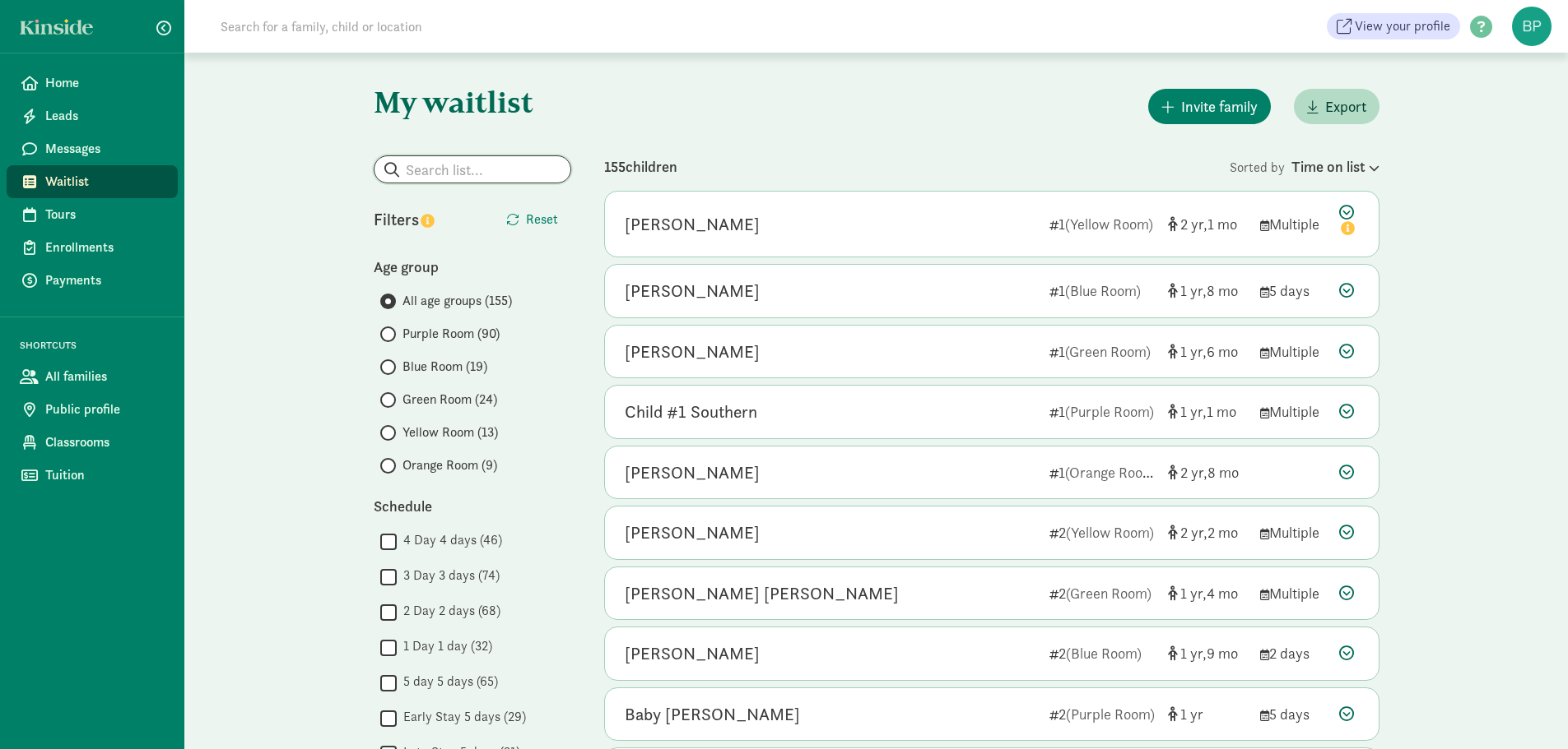
click at [418, 177] on input "search" at bounding box center [472, 170] width 196 height 26
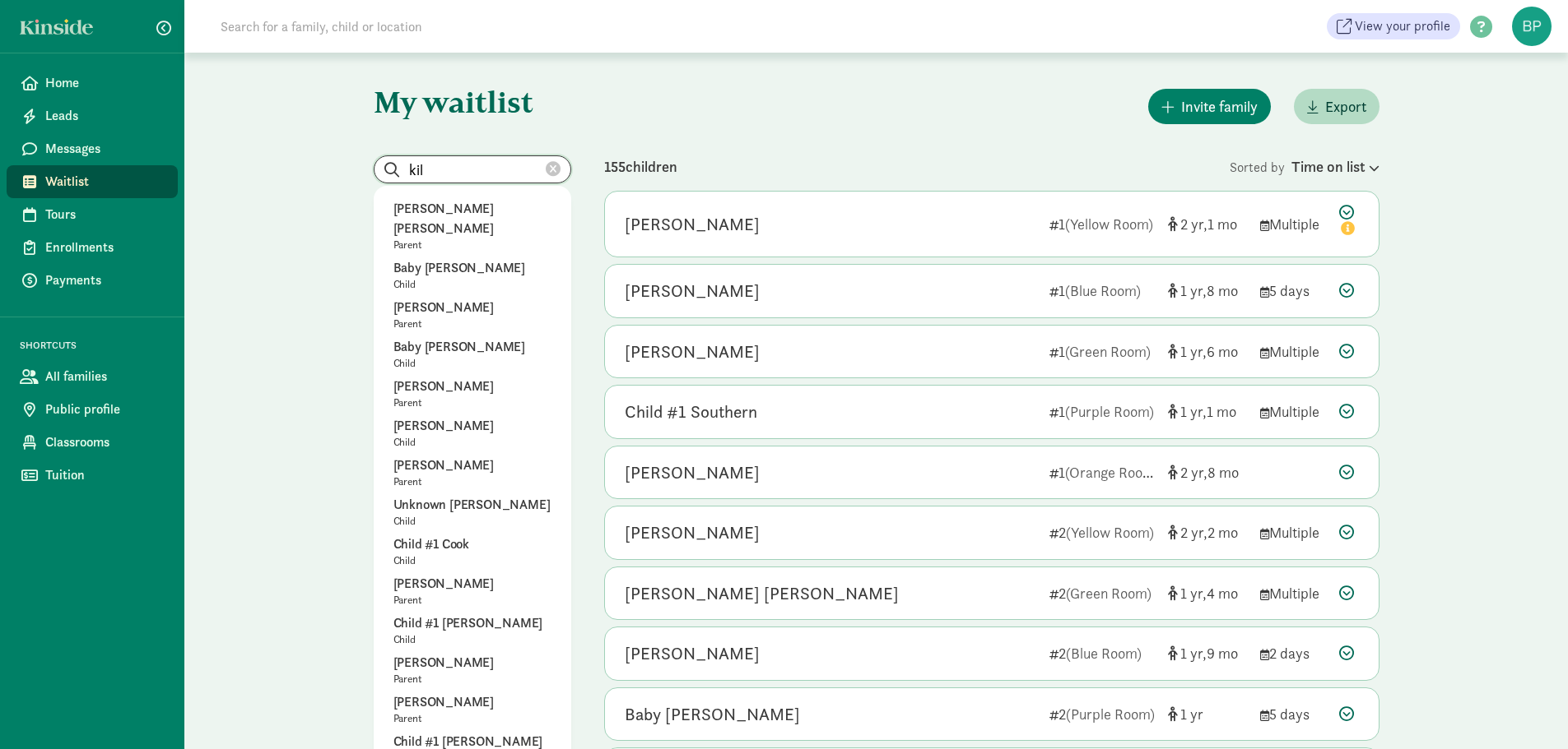
type input "kil"
click at [562, 168] on input "kil" at bounding box center [472, 170] width 196 height 26
click at [550, 173] on icon at bounding box center [553, 169] width 15 height 15
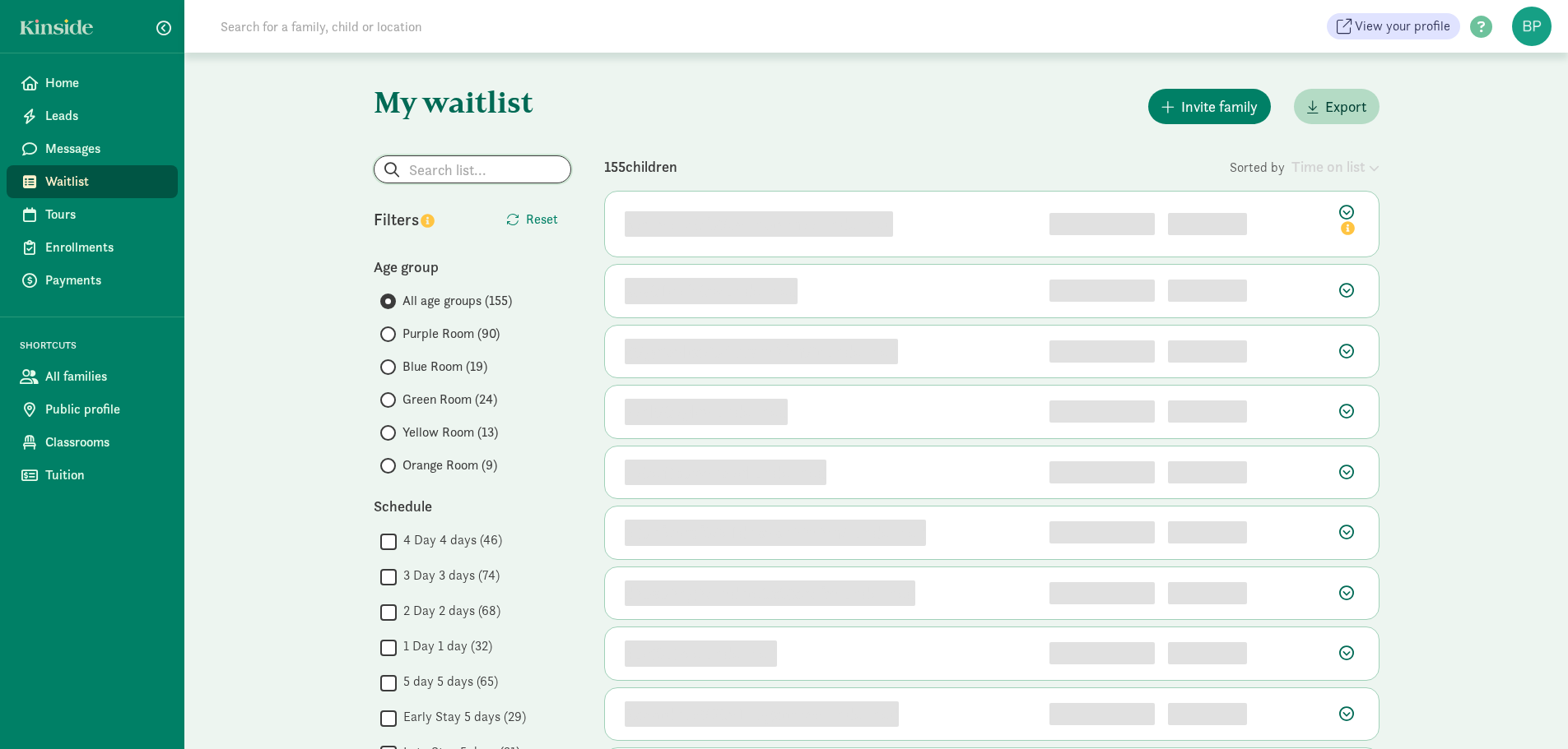
click at [491, 170] on input "search" at bounding box center [472, 170] width 196 height 26
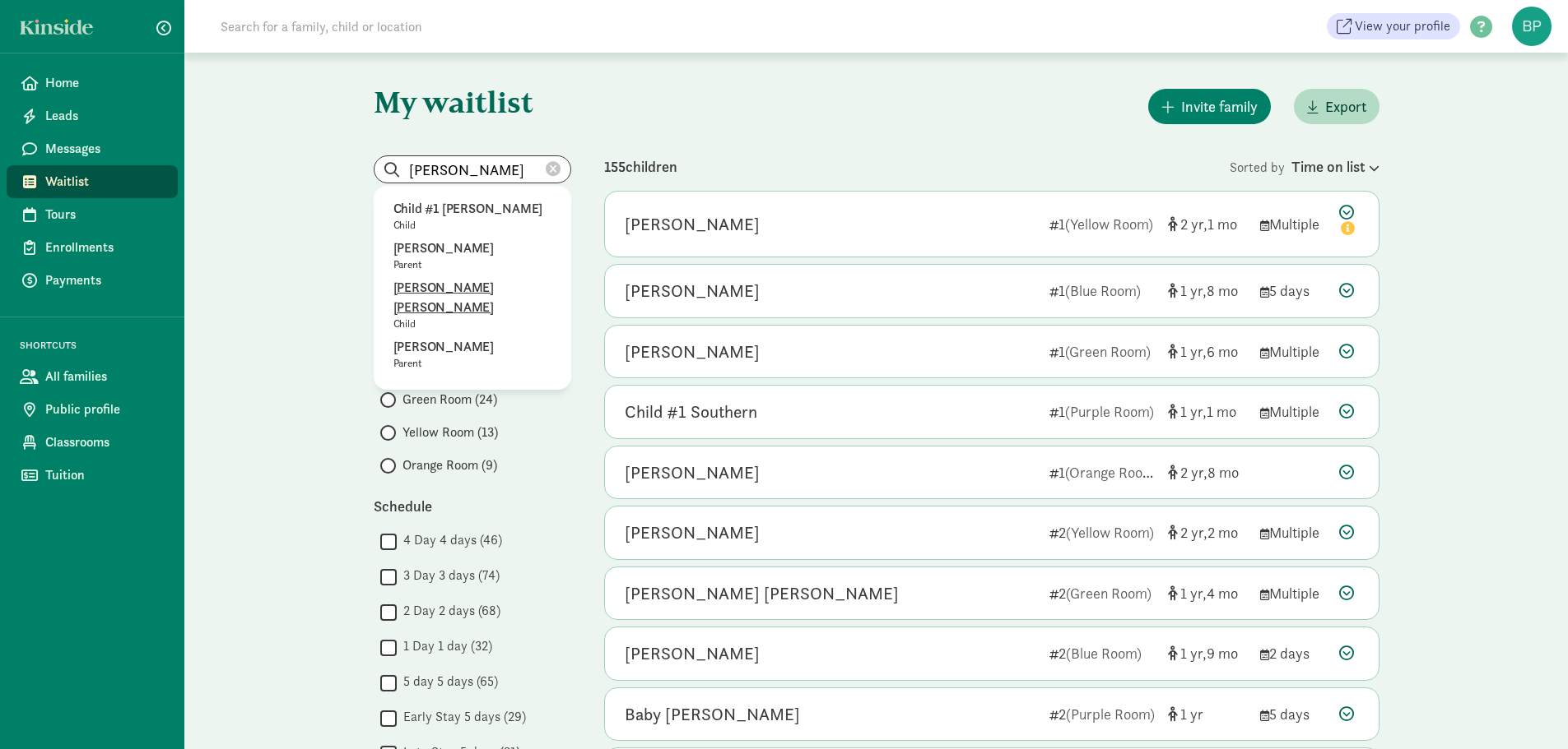
click at [458, 283] on p "[PERSON_NAME] [PERSON_NAME]" at bounding box center [472, 297] width 158 height 39
type input "[PERSON_NAME] [PERSON_NAME]"
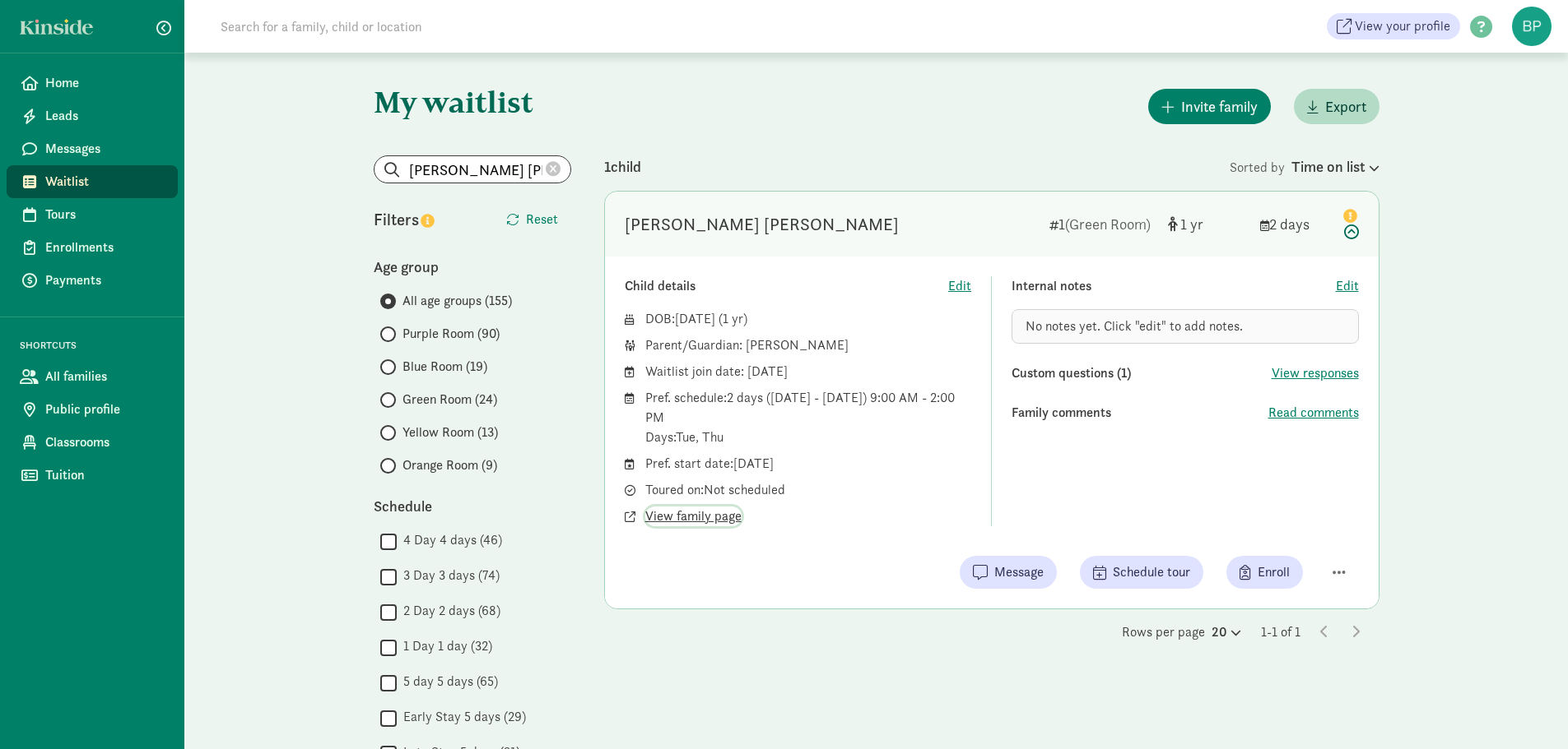
click at [690, 515] on span "View family page" at bounding box center [693, 517] width 96 height 20
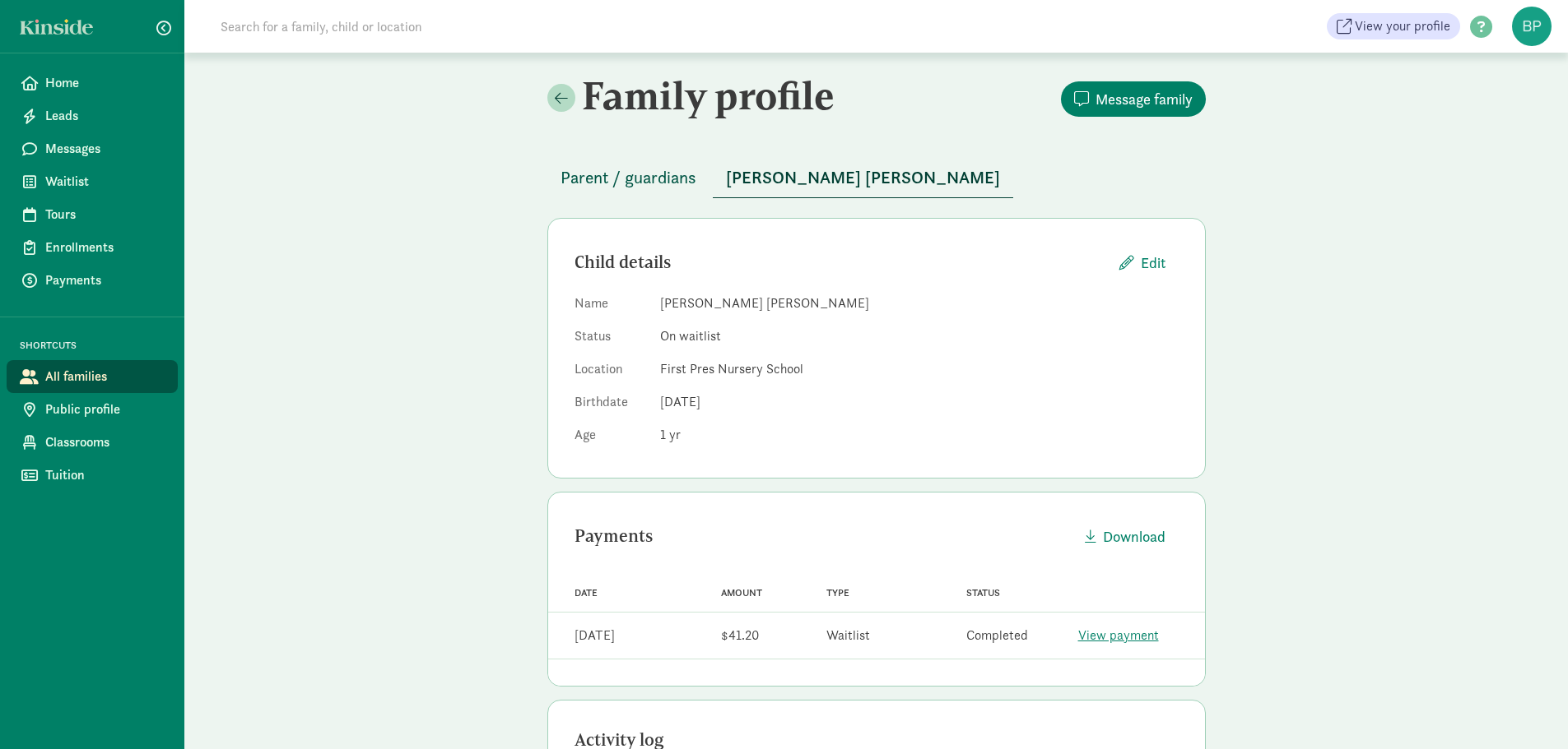
click at [655, 178] on span "Parent / guardians" at bounding box center [628, 177] width 136 height 26
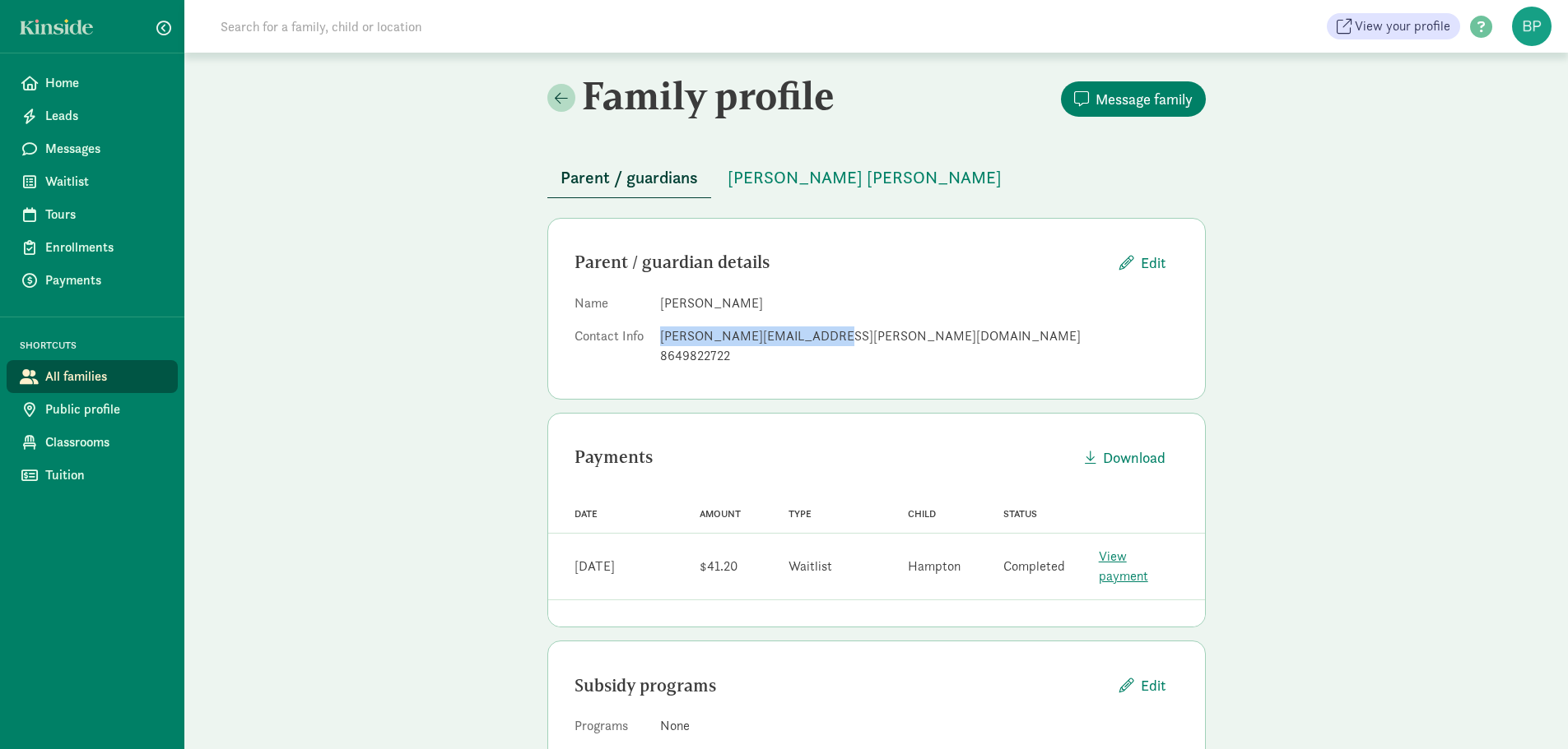
drag, startPoint x: 815, startPoint y: 343, endPoint x: 653, endPoint y: 343, distance: 162.0
click at [649, 342] on dl "Name [PERSON_NAME] Contact Info [PERSON_NAME][EMAIL_ADDRESS][PERSON_NAME][DOMAI…" at bounding box center [876, 333] width 604 height 79
copy dl "[PERSON_NAME][EMAIL_ADDRESS][PERSON_NAME][DOMAIN_NAME]"
click at [354, 640] on div "Family profile Message family Parent / guardians [PERSON_NAME] [PERSON_NAME] Pa…" at bounding box center [876, 427] width 1383 height 750
